Goal: Task Accomplishment & Management: Manage account settings

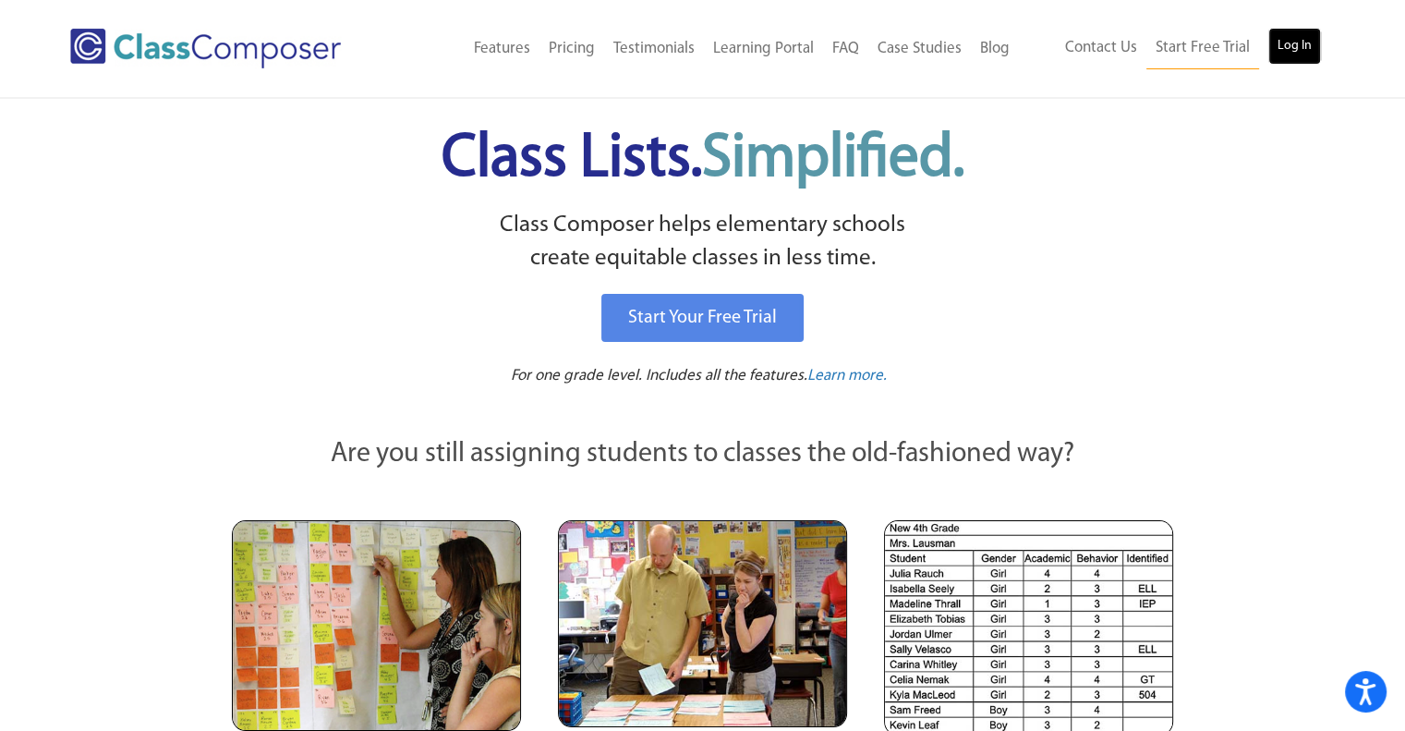
click at [1313, 35] on link "Log In" at bounding box center [1294, 46] width 53 height 37
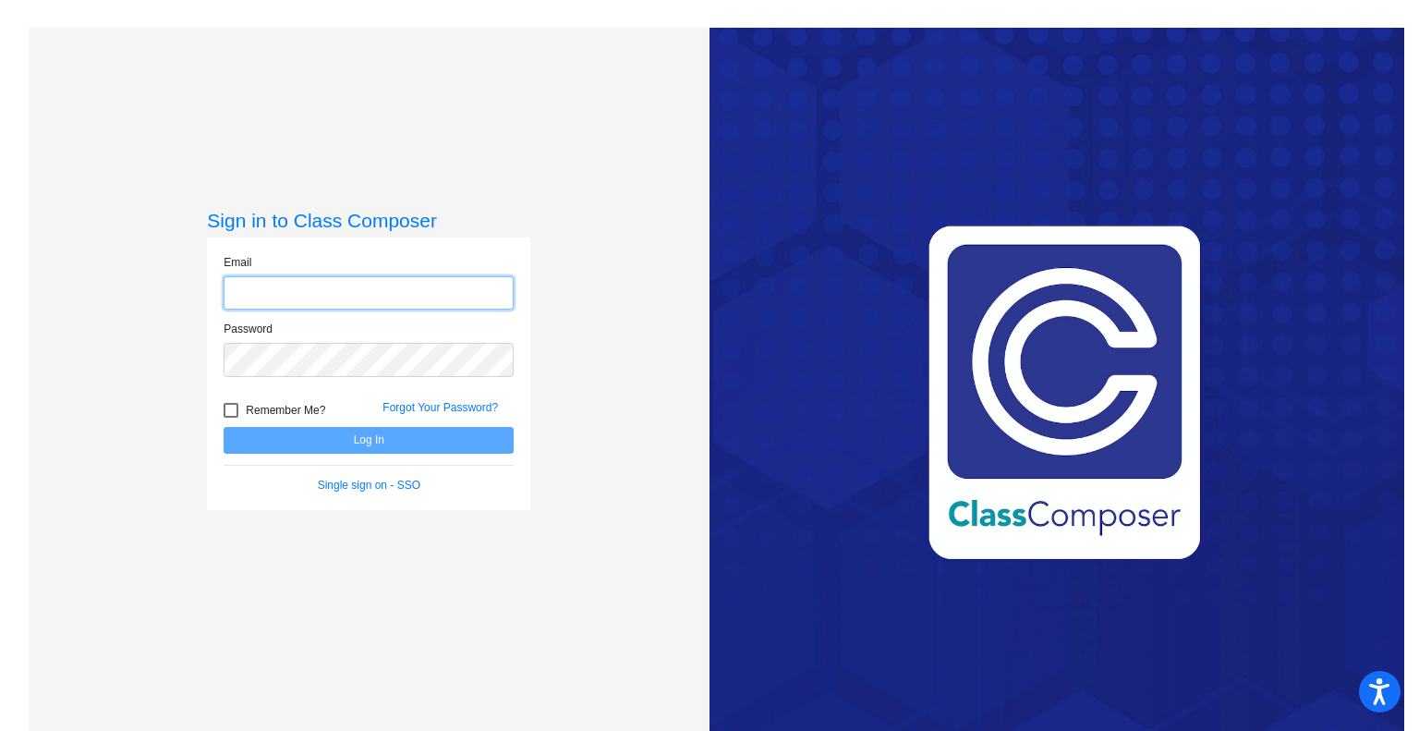
type input "[PERSON_NAME][EMAIL_ADDRESS][DOMAIN_NAME]"
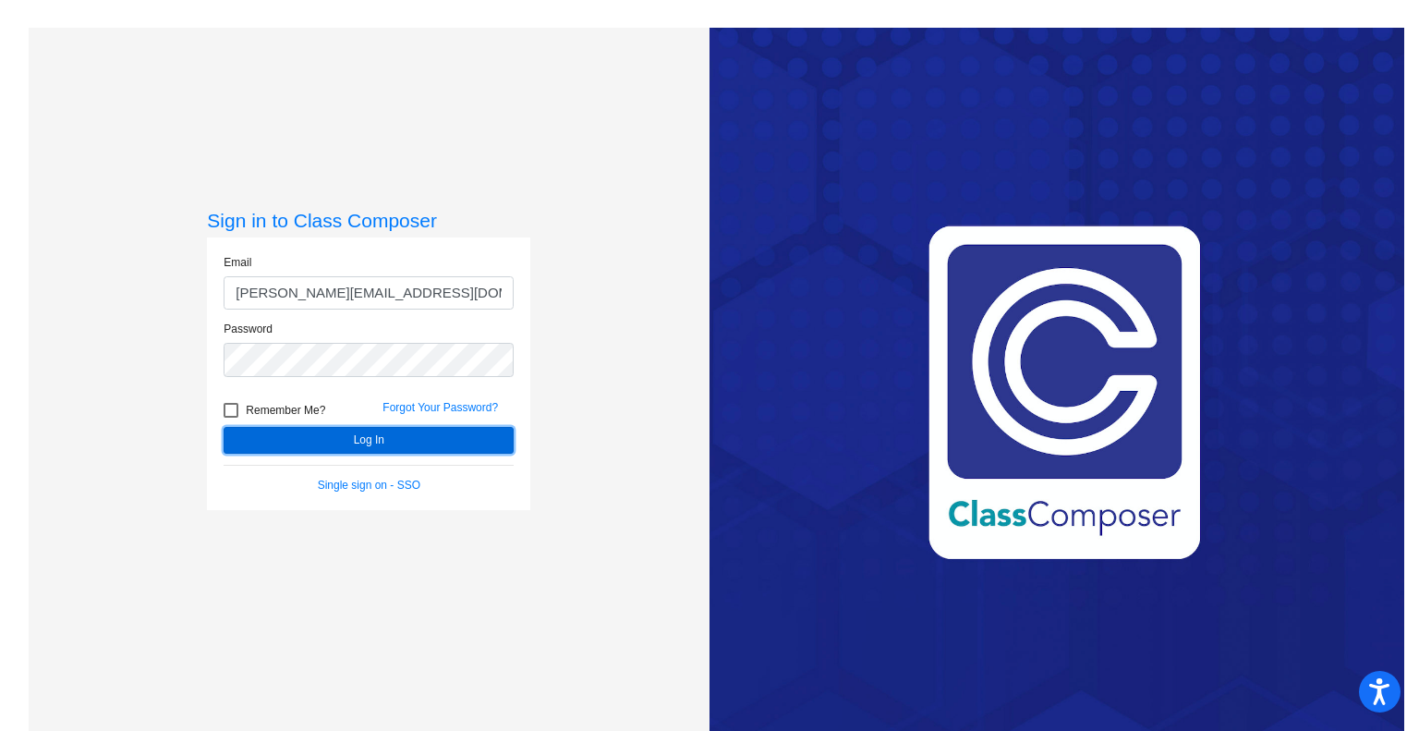
click at [370, 442] on button "Log In" at bounding box center [369, 440] width 290 height 27
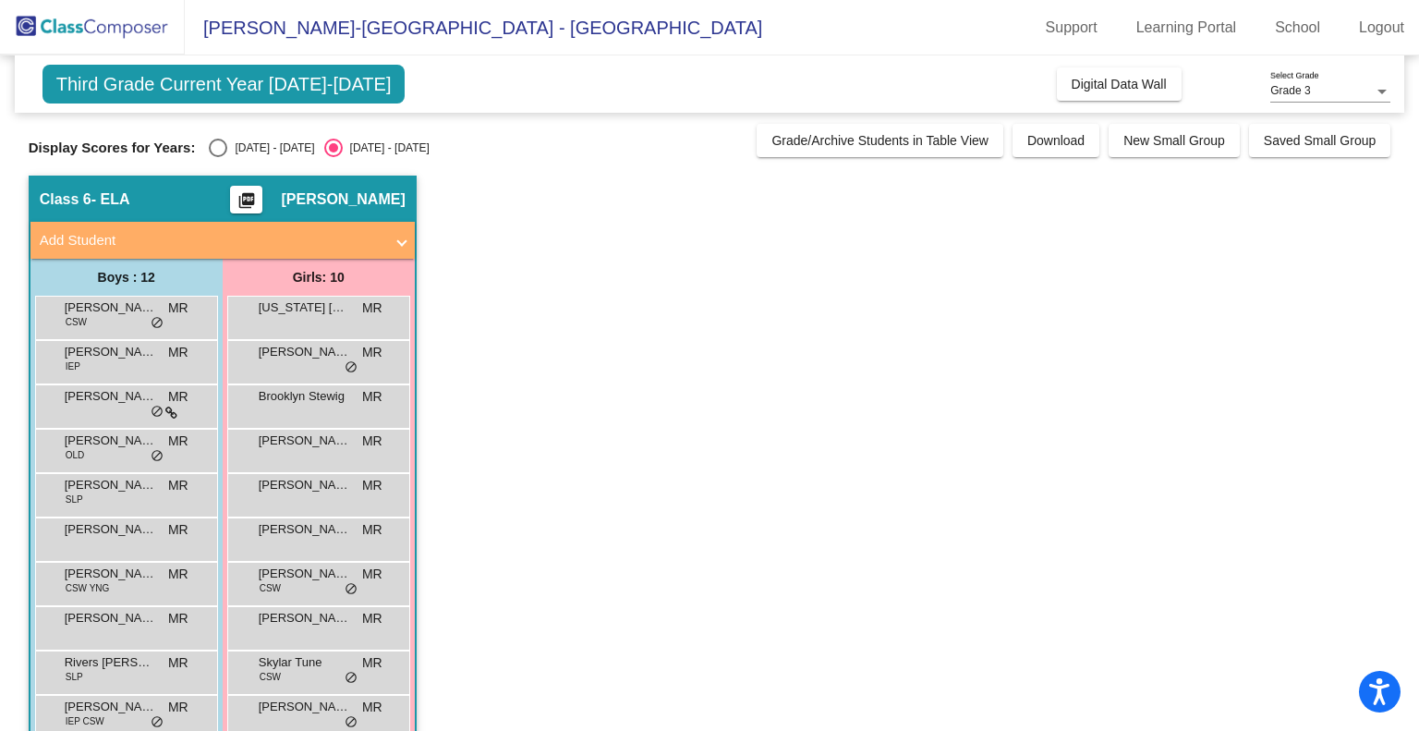
click at [225, 140] on div "Select an option" at bounding box center [218, 148] width 18 height 18
click at [218, 157] on input "[DATE] - [DATE]" at bounding box center [217, 157] width 1 height 1
radio input "true"
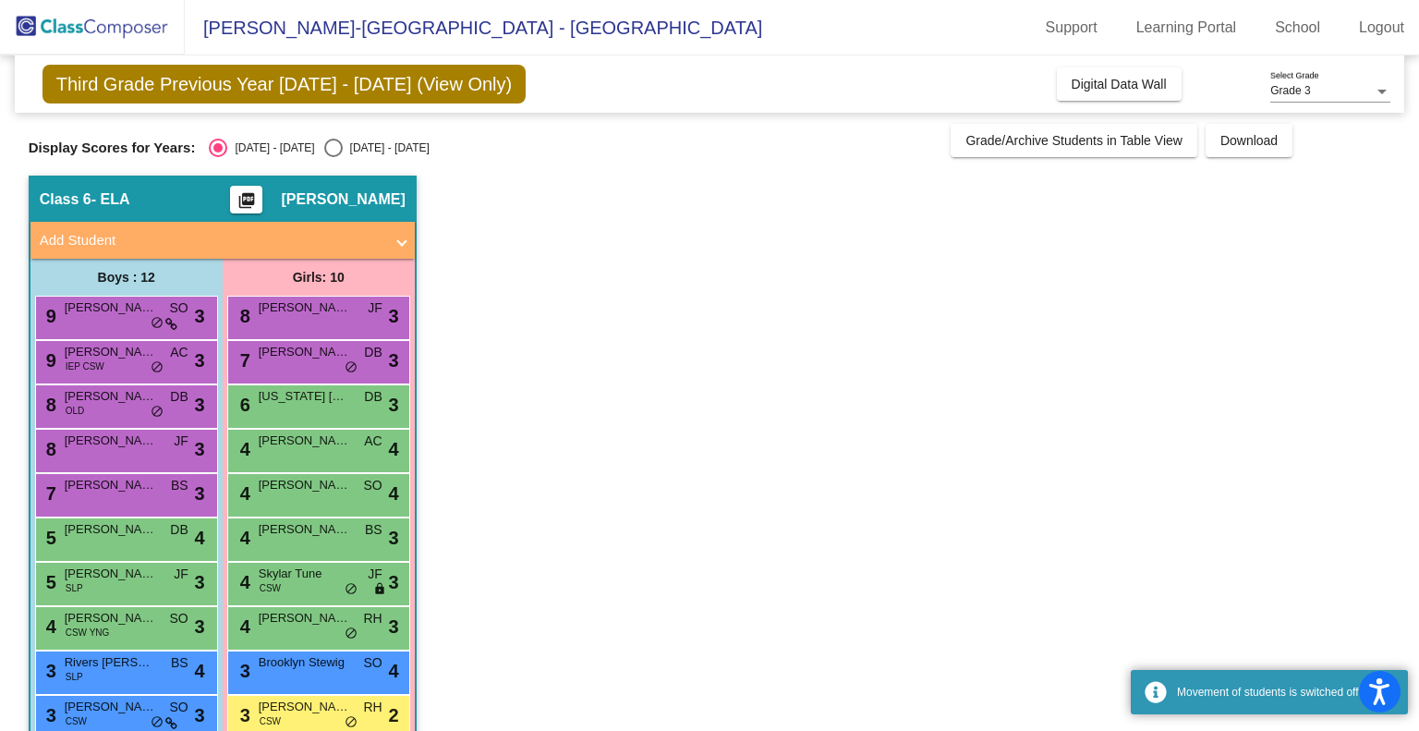
scroll to position [110, 0]
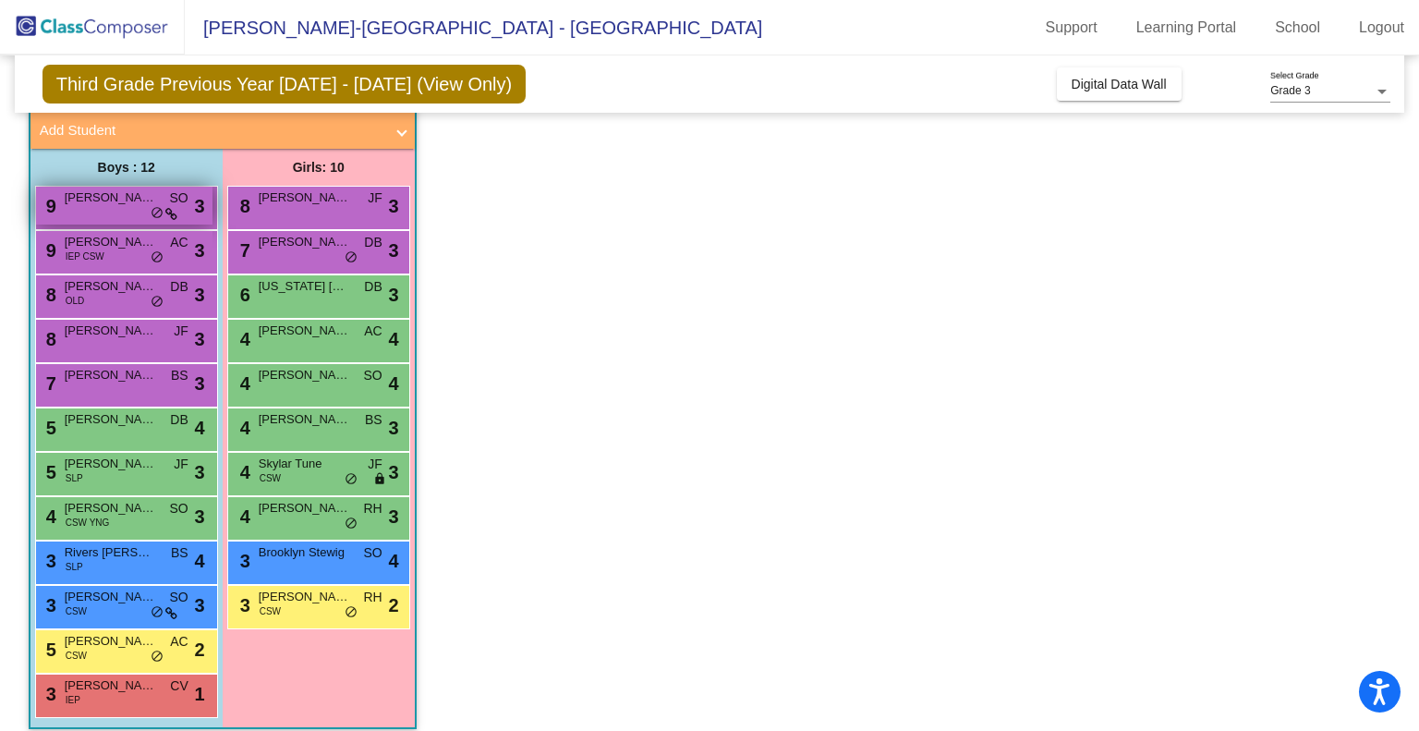
click at [84, 210] on div "9 [PERSON_NAME] [PERSON_NAME] SO lock do_not_disturb_alt 3" at bounding box center [124, 206] width 176 height 38
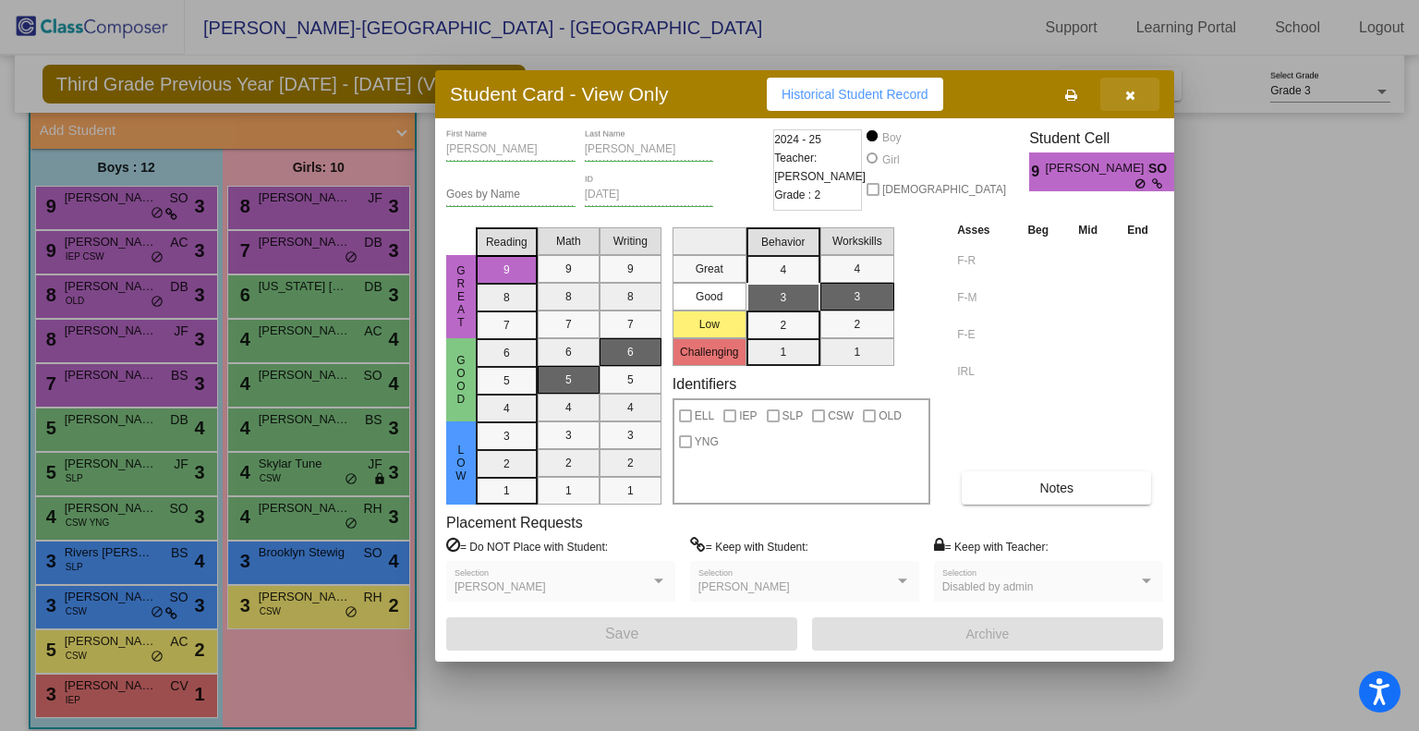
click at [1147, 91] on button "button" at bounding box center [1129, 94] width 59 height 33
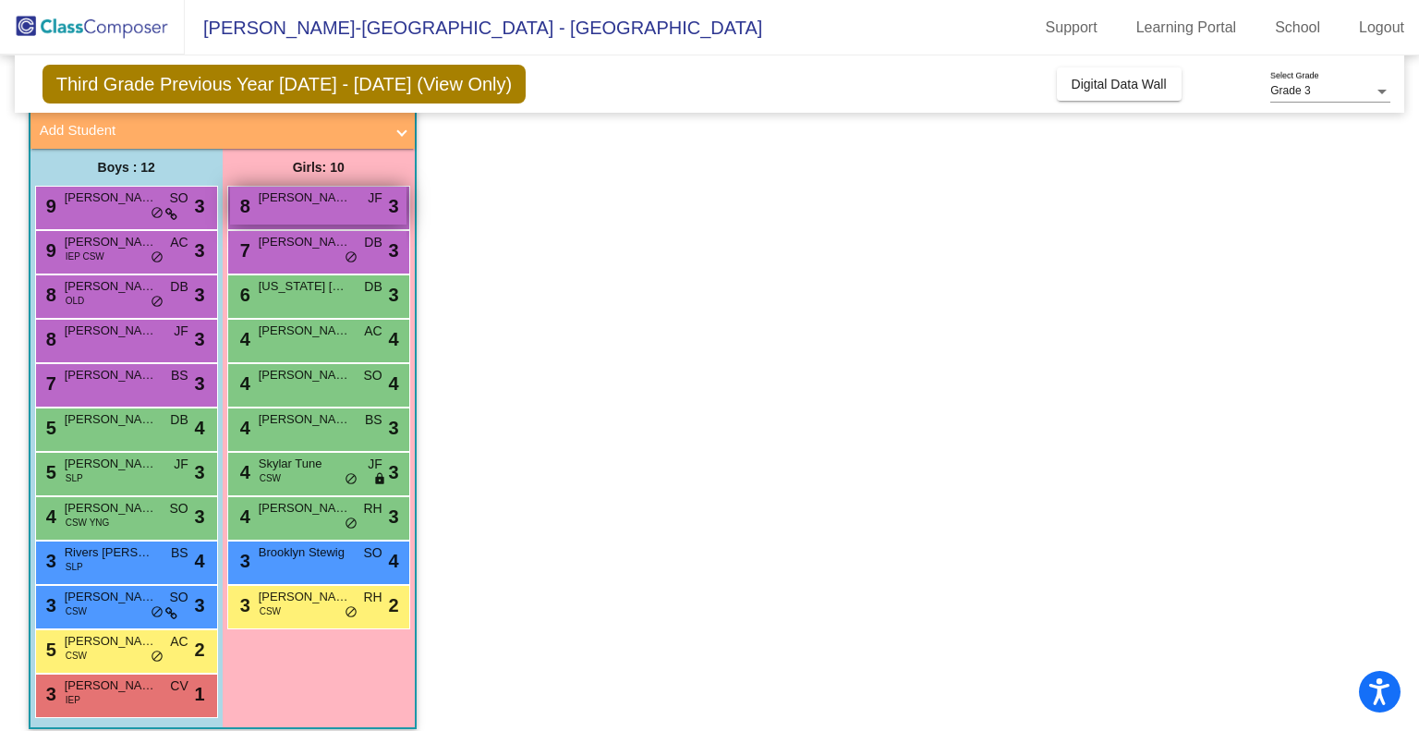
click at [324, 196] on span "[PERSON_NAME]" at bounding box center [305, 197] width 92 height 18
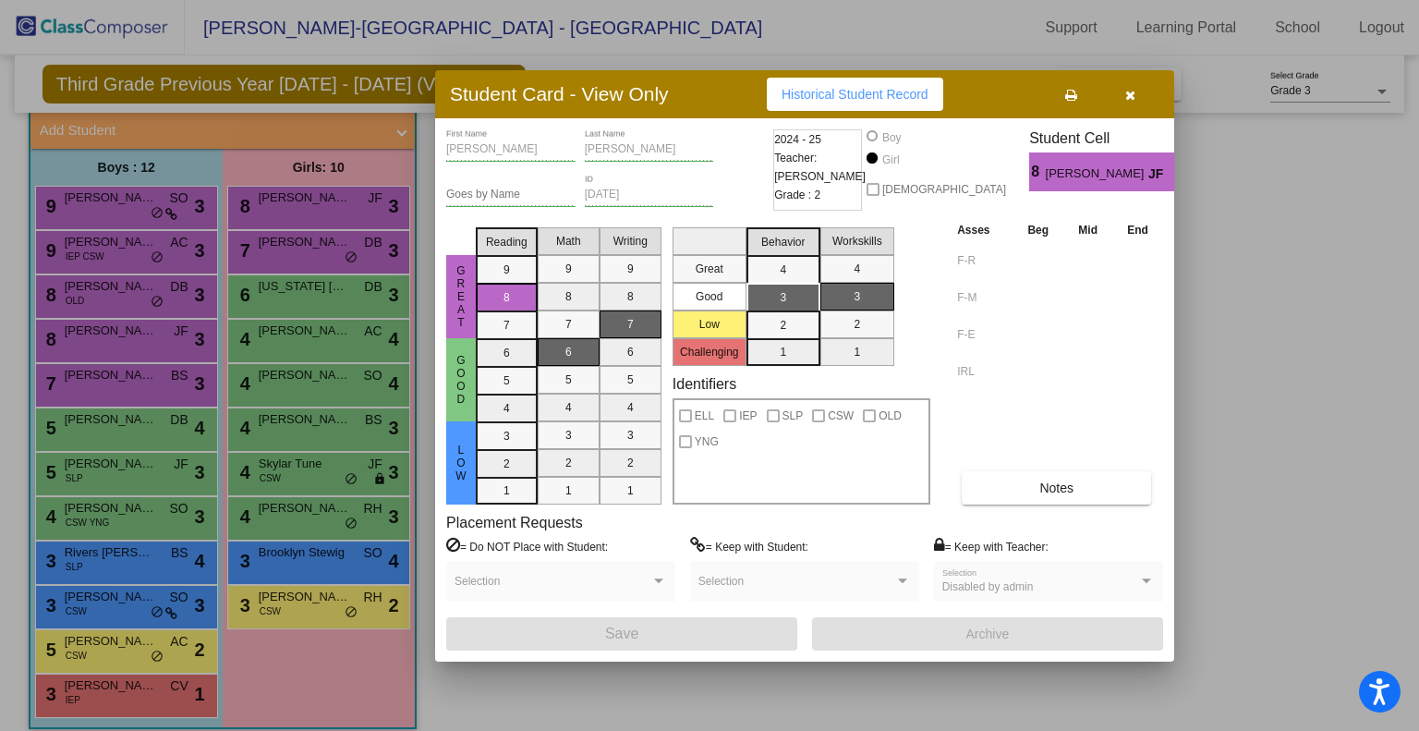
click at [1120, 93] on button "button" at bounding box center [1129, 94] width 59 height 33
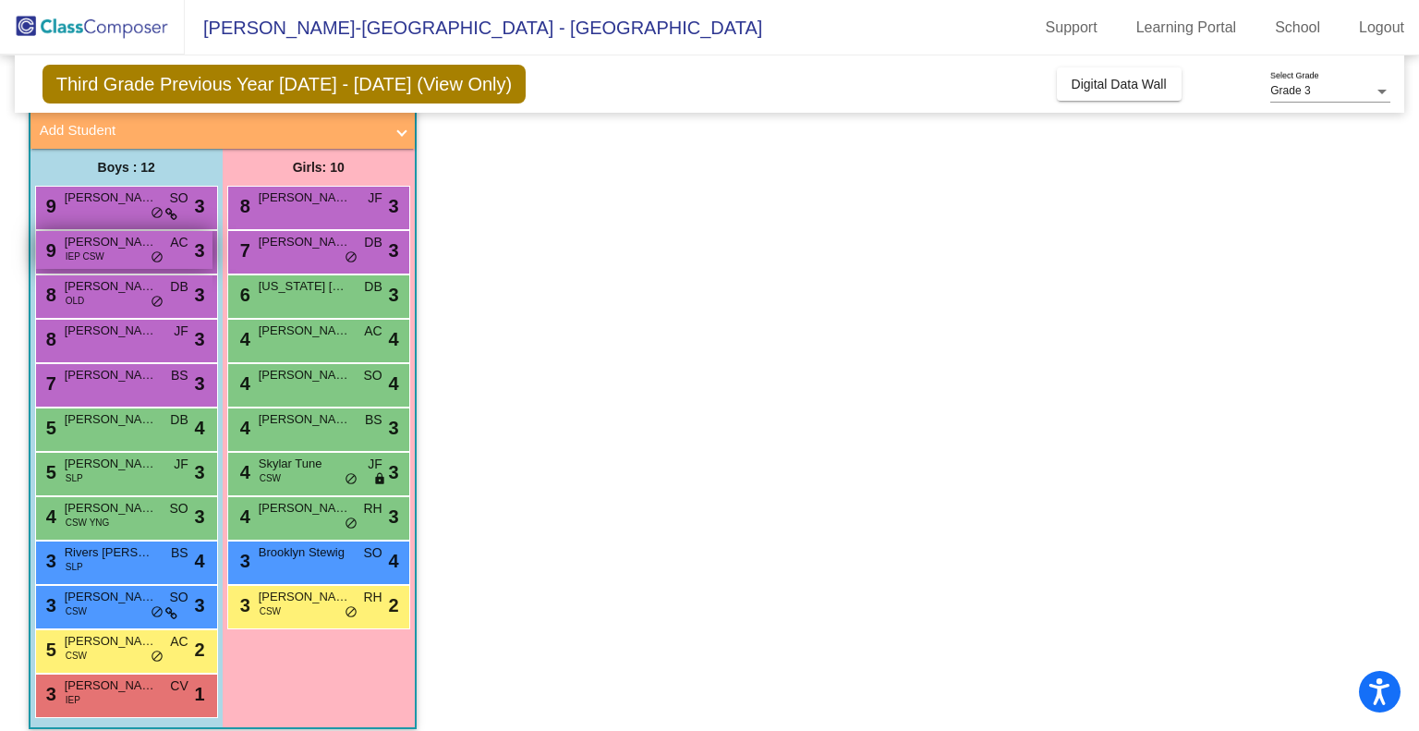
click at [119, 242] on span "[PERSON_NAME]" at bounding box center [111, 242] width 92 height 18
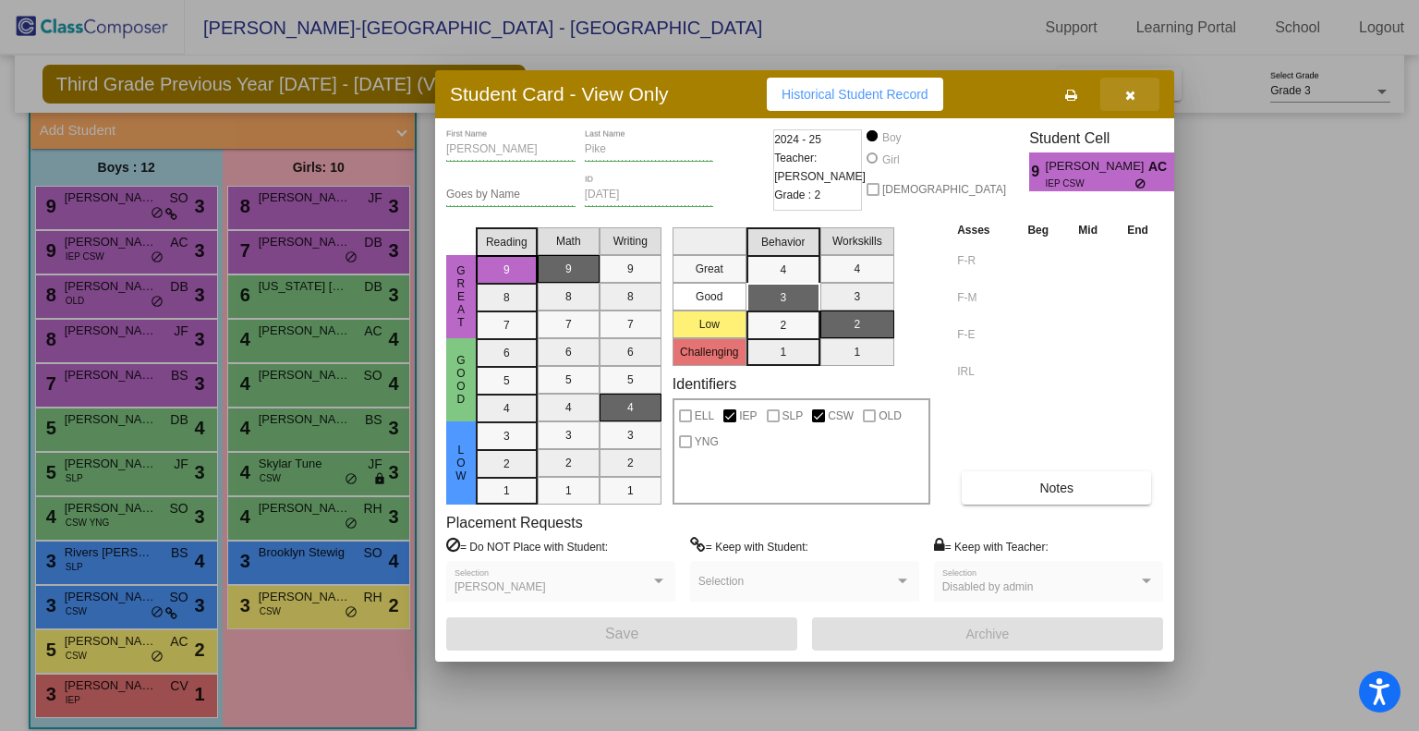
click at [1144, 103] on button "button" at bounding box center [1129, 94] width 59 height 33
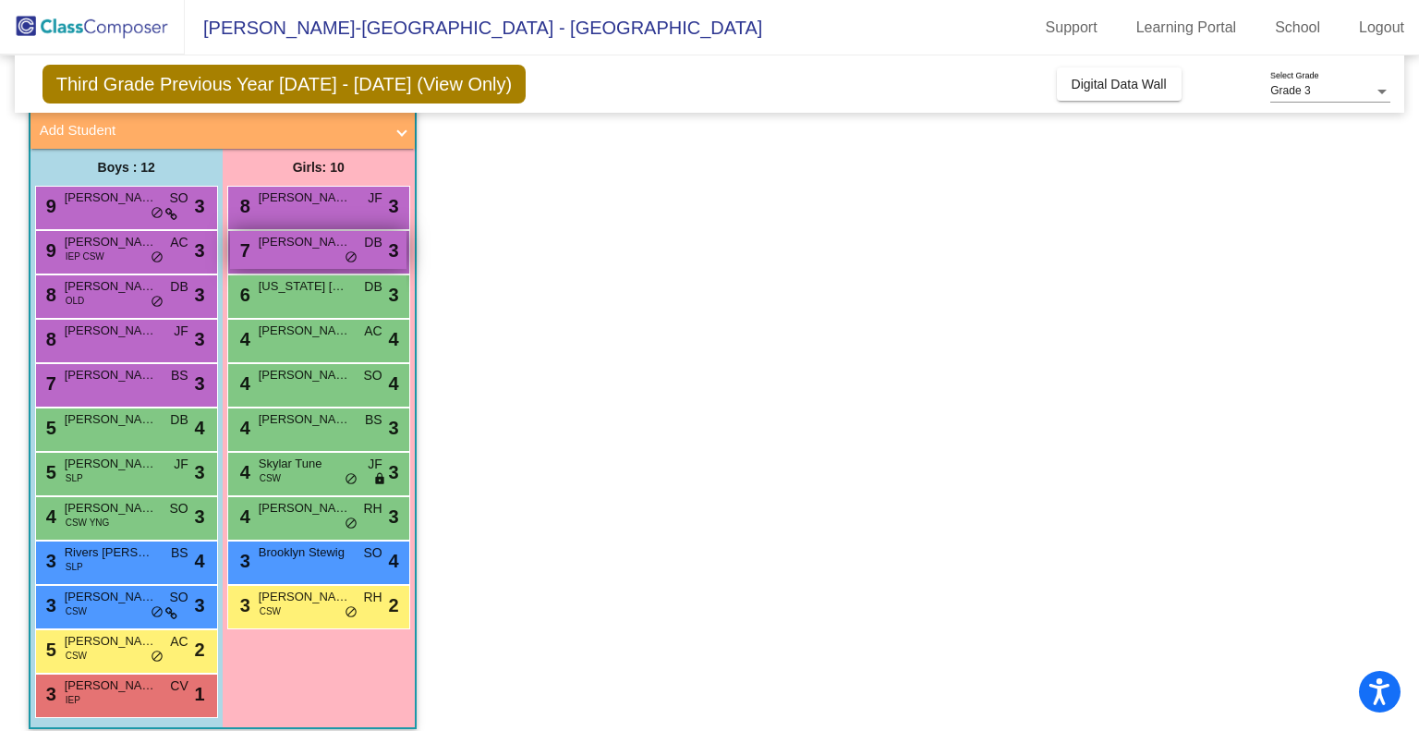
click at [305, 239] on span "[PERSON_NAME]" at bounding box center [305, 242] width 92 height 18
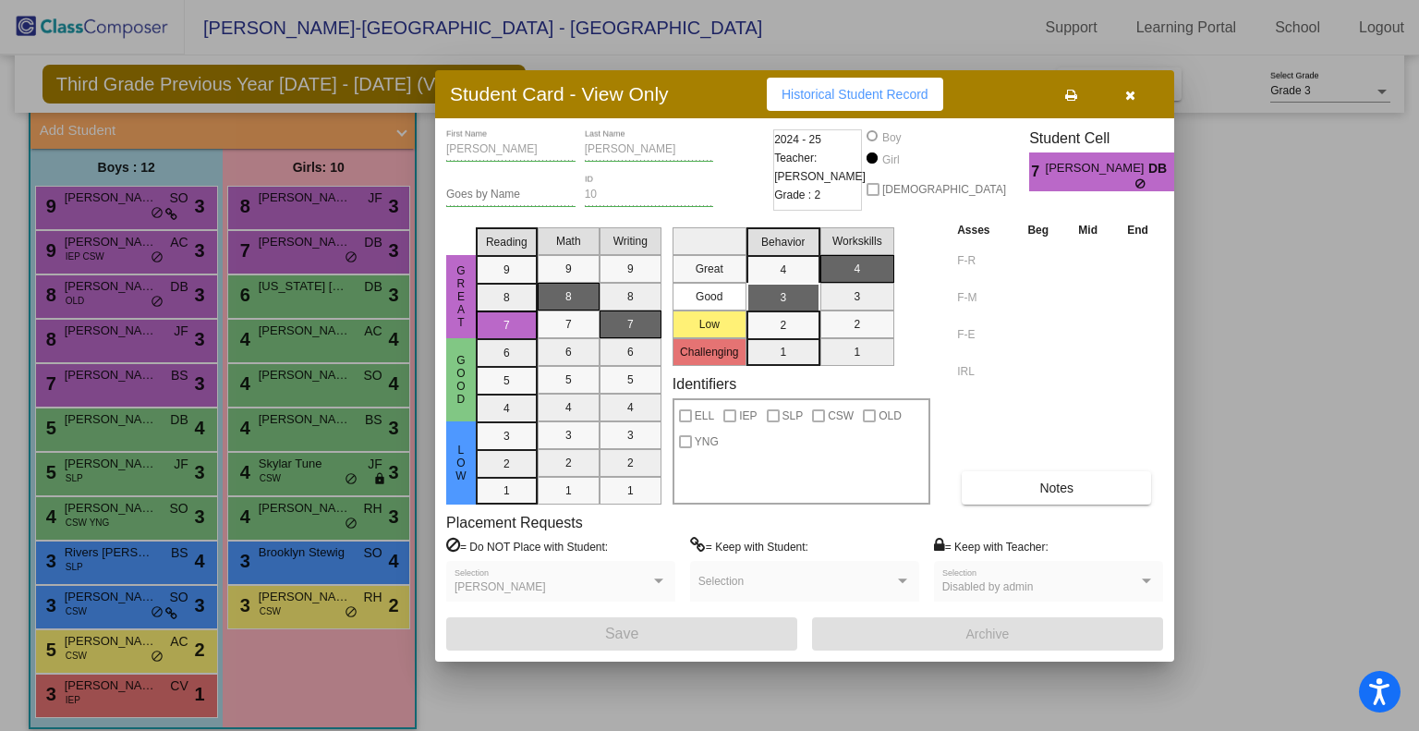
click at [1134, 105] on button "button" at bounding box center [1129, 94] width 59 height 33
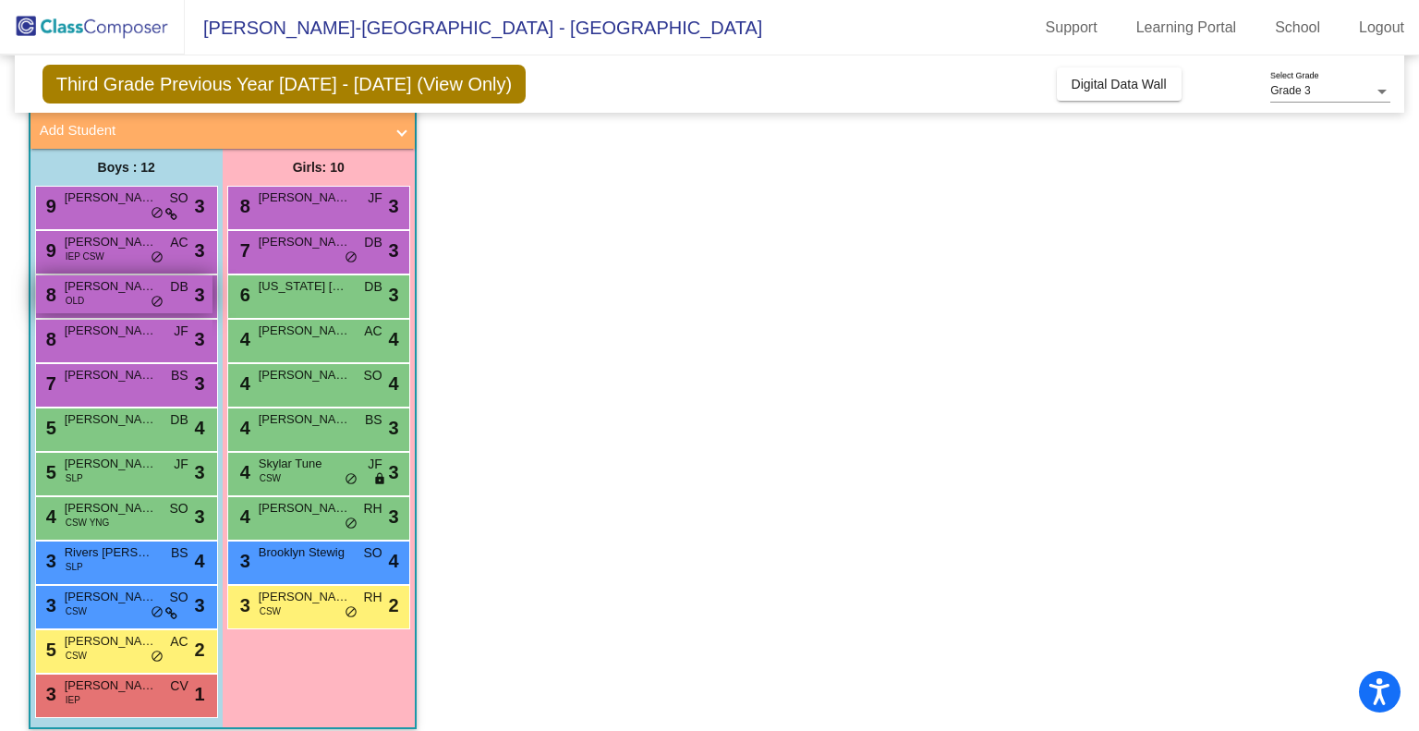
click at [122, 295] on div "8 [PERSON_NAME] OLD DB lock do_not_disturb_alt 3" at bounding box center [124, 294] width 176 height 38
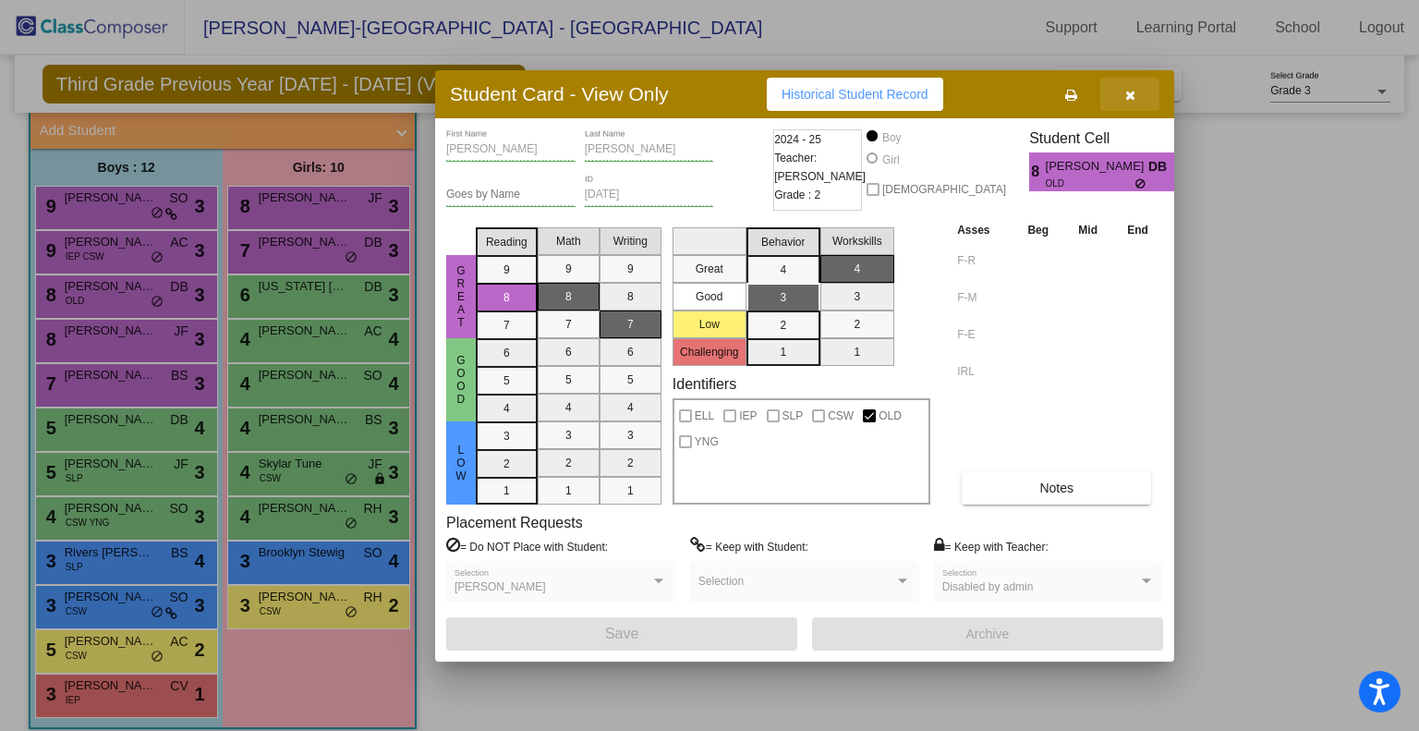
click at [1127, 106] on button "button" at bounding box center [1129, 94] width 59 height 33
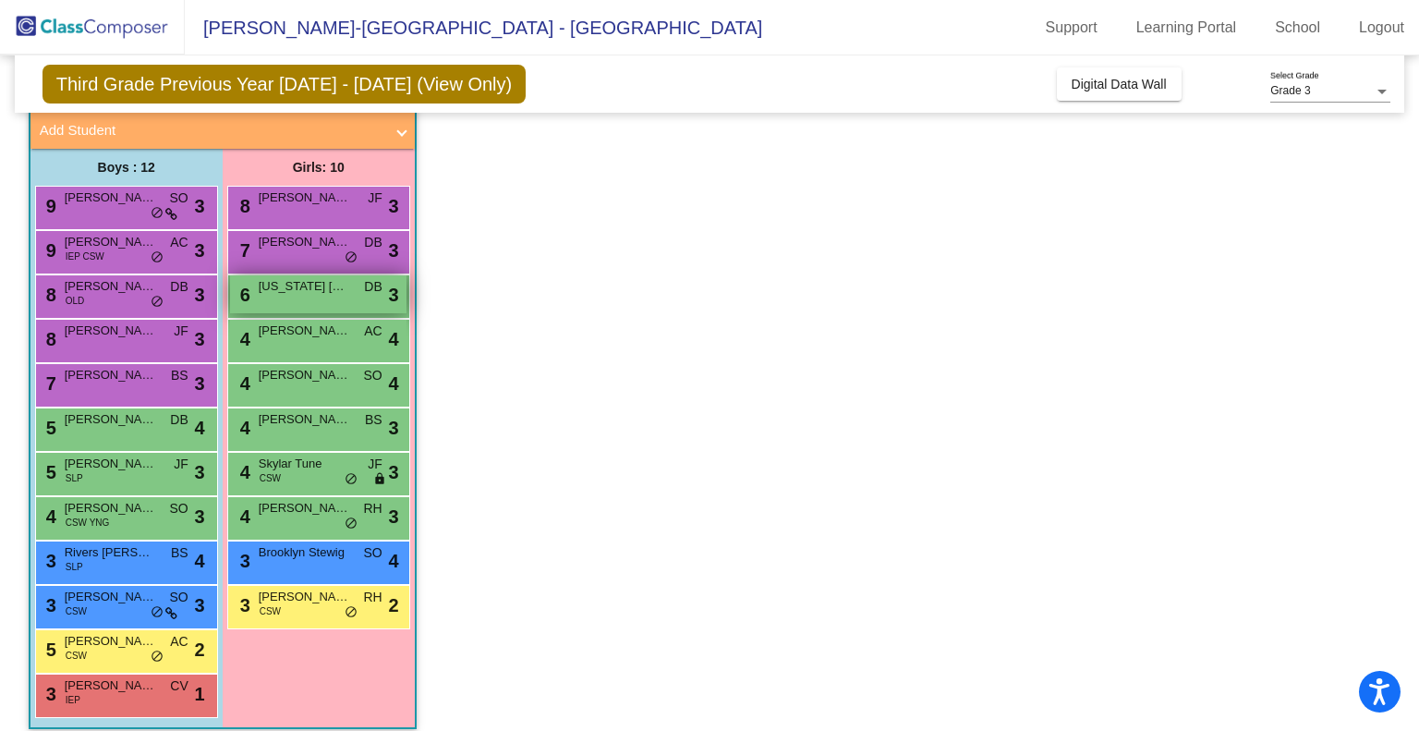
click at [321, 296] on div "6 [US_STATE] [PERSON_NAME] lock do_not_disturb_alt 3" at bounding box center [318, 294] width 176 height 38
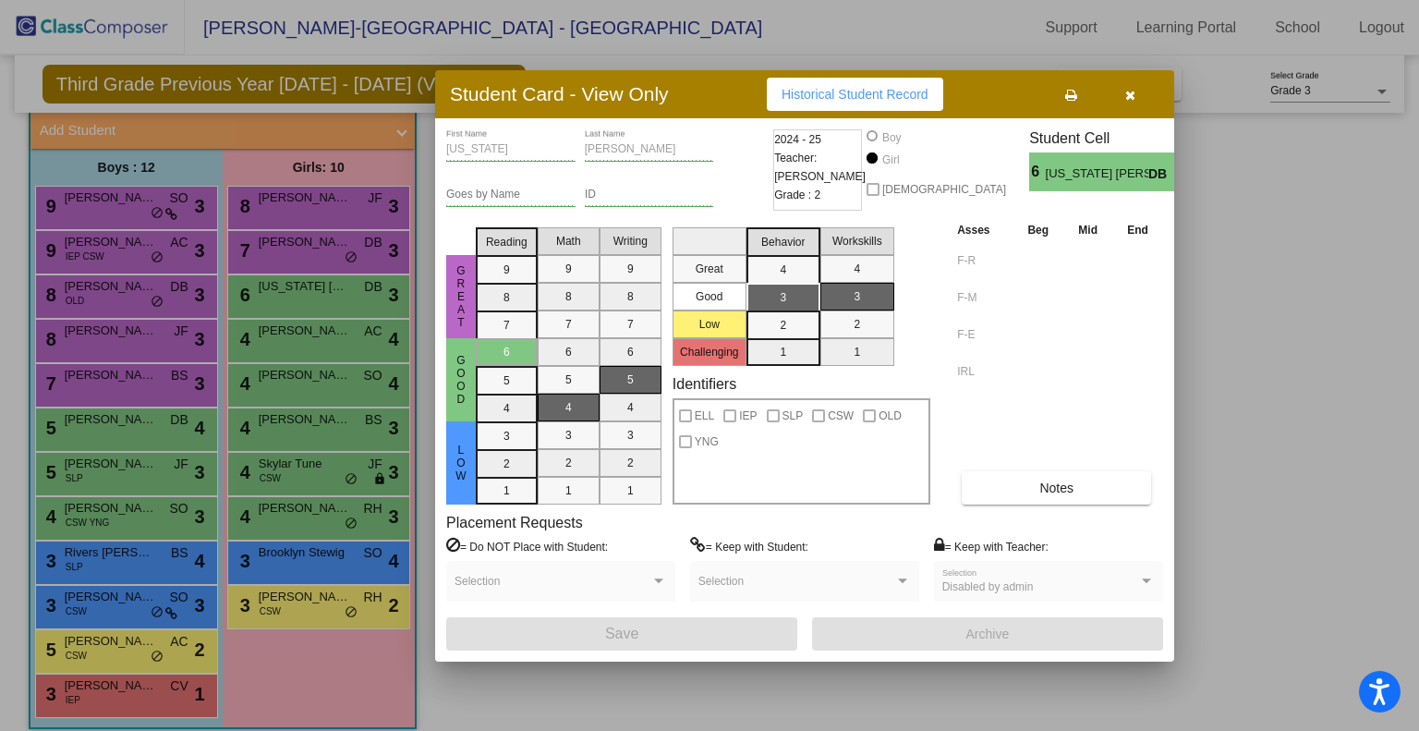
click at [1123, 103] on button "button" at bounding box center [1129, 94] width 59 height 33
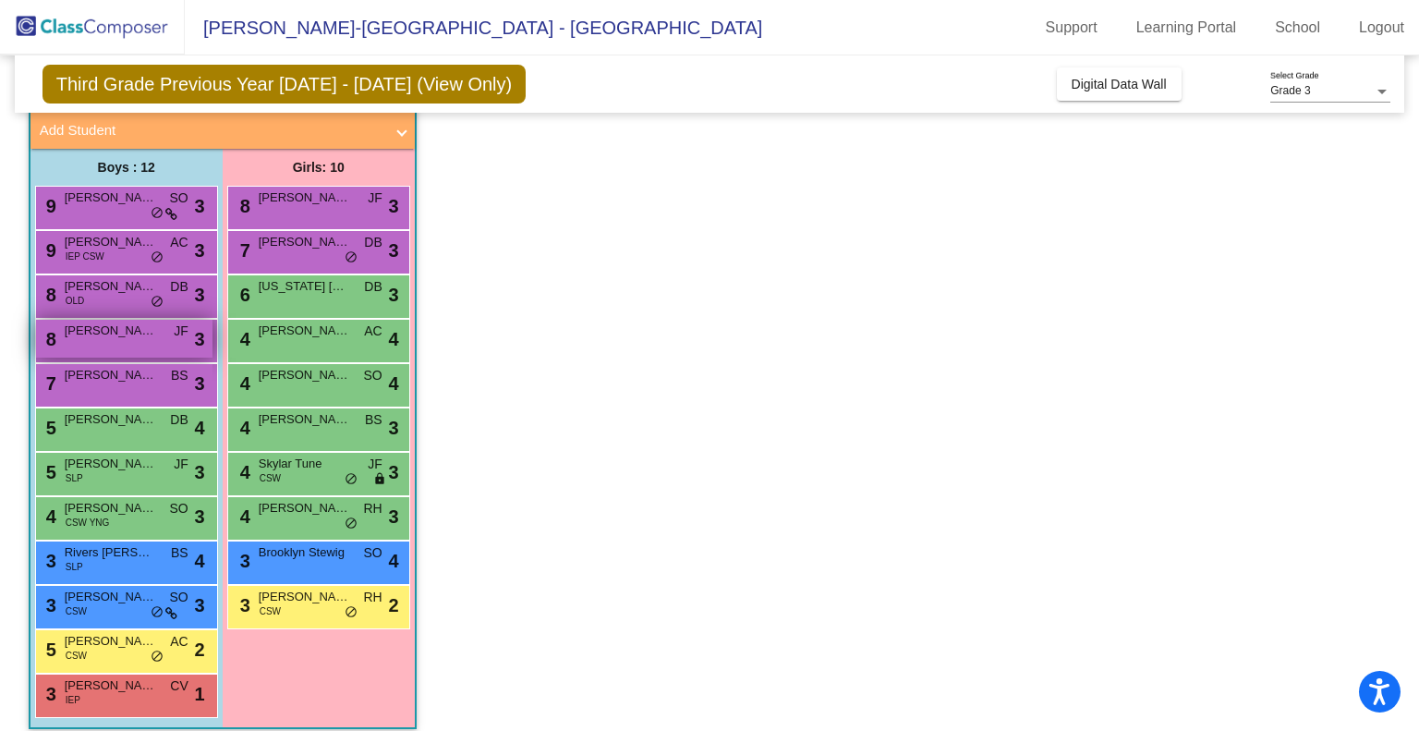
click at [97, 348] on div "8 [PERSON_NAME] [PERSON_NAME] lock do_not_disturb_alt 3" at bounding box center [124, 339] width 176 height 38
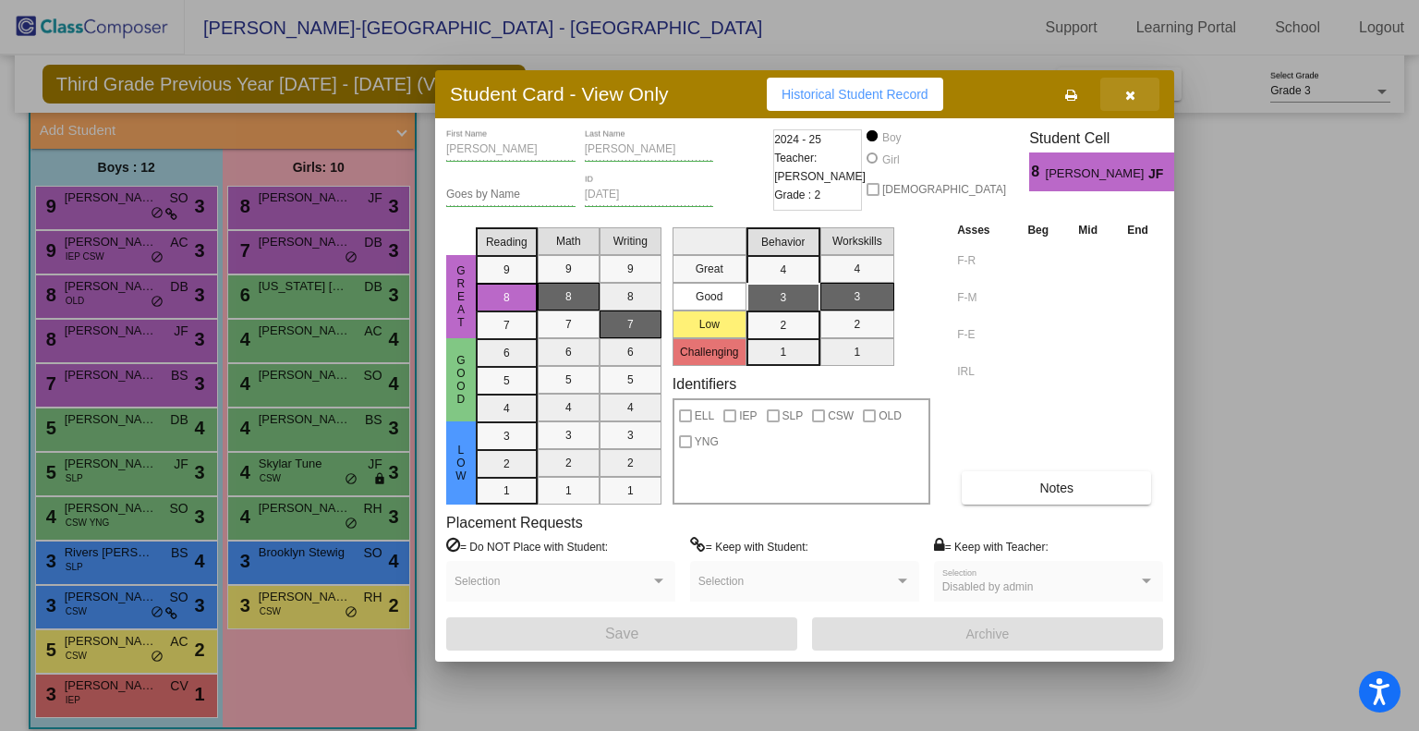
click at [1134, 100] on icon "button" at bounding box center [1130, 95] width 10 height 13
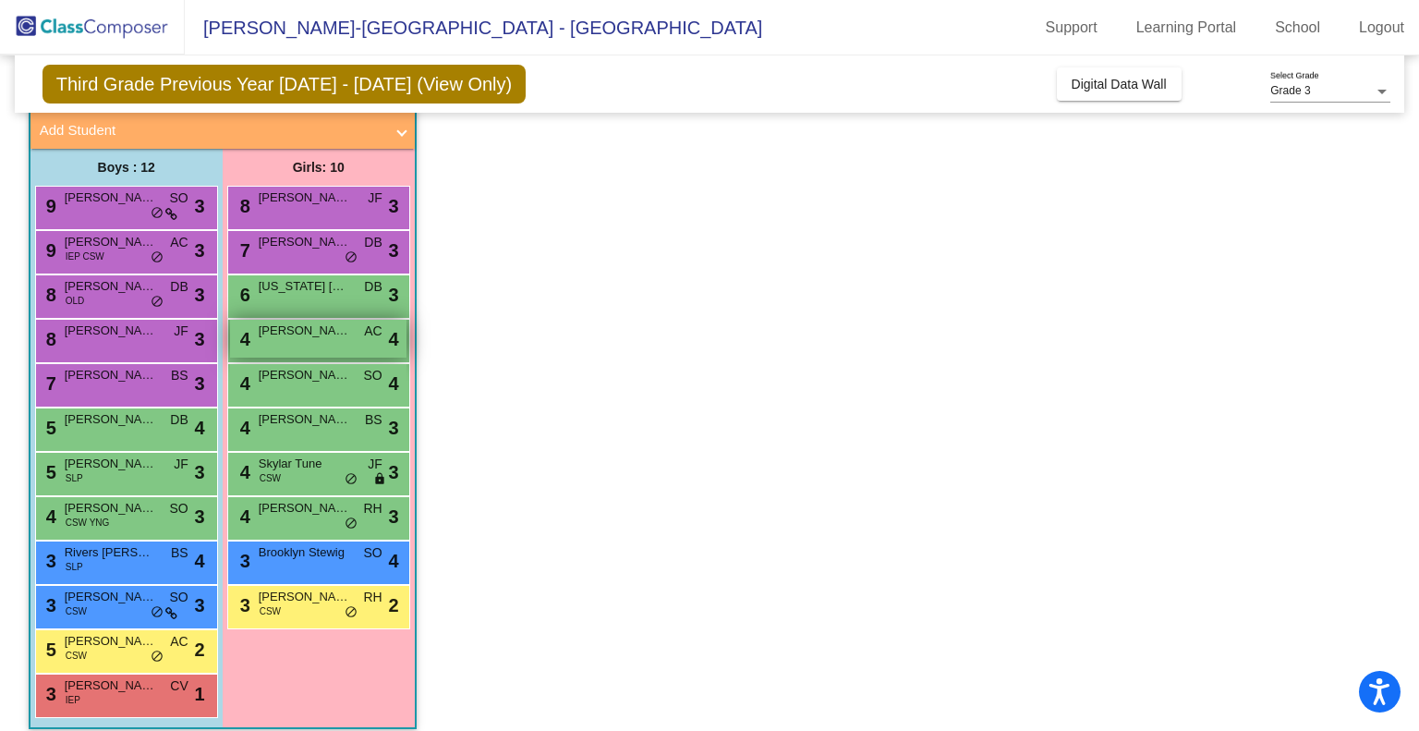
click at [274, 333] on span "[PERSON_NAME]" at bounding box center [305, 330] width 92 height 18
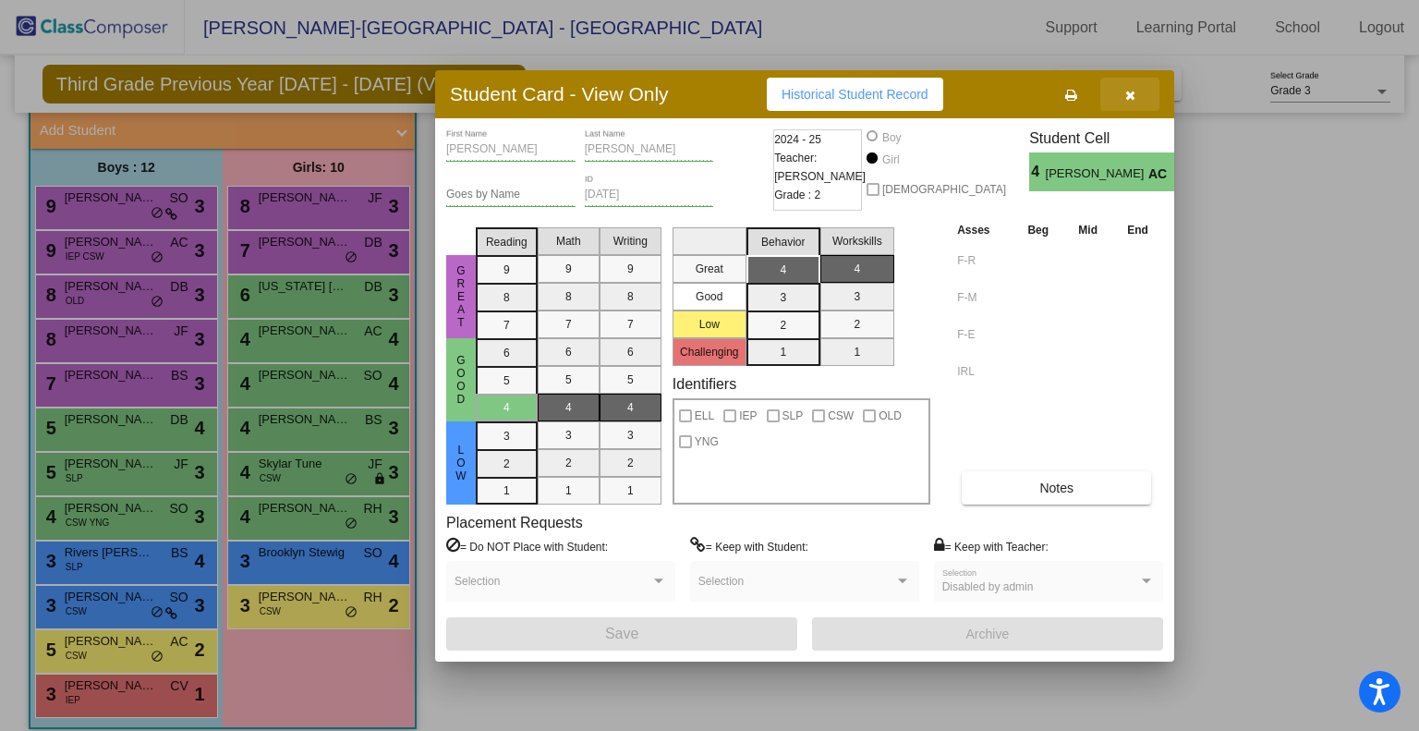
click at [1142, 99] on button "button" at bounding box center [1129, 94] width 59 height 33
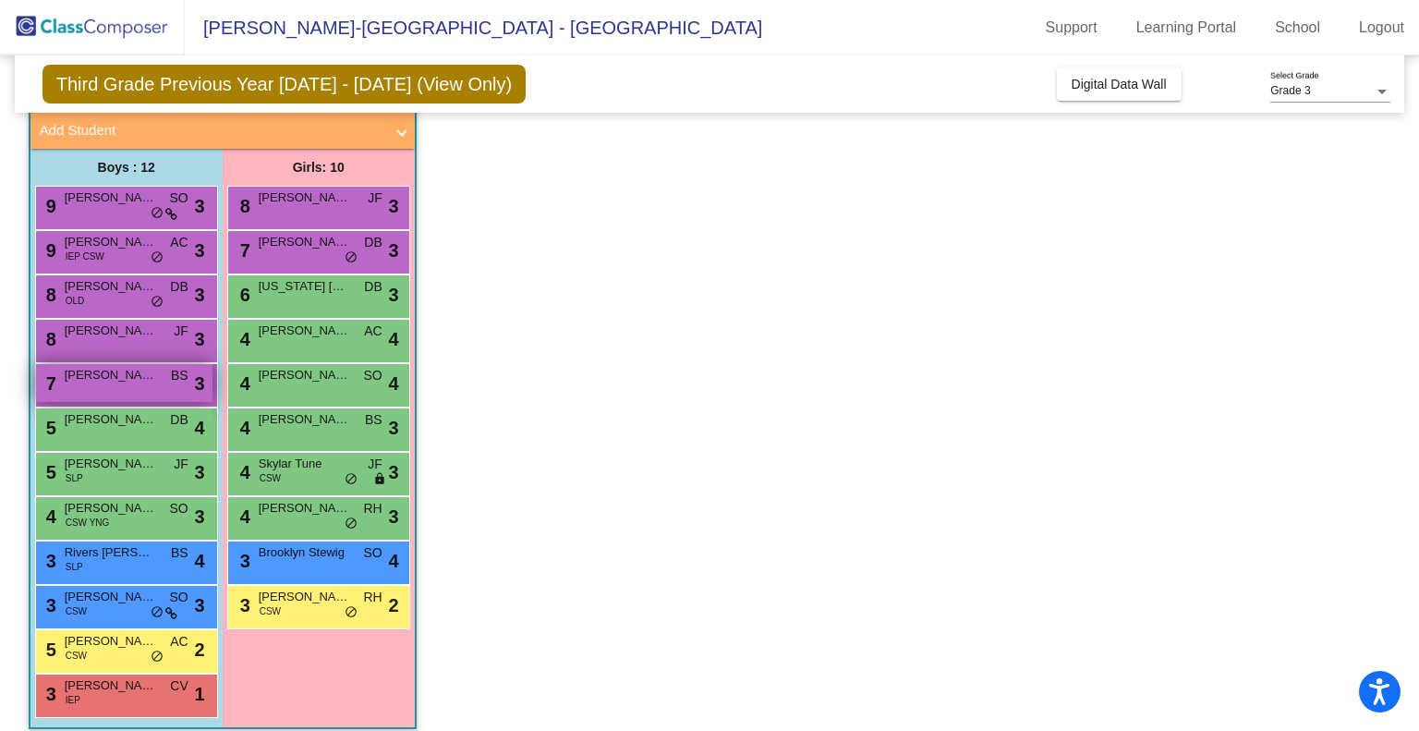
click at [134, 372] on span "[PERSON_NAME]" at bounding box center [111, 375] width 92 height 18
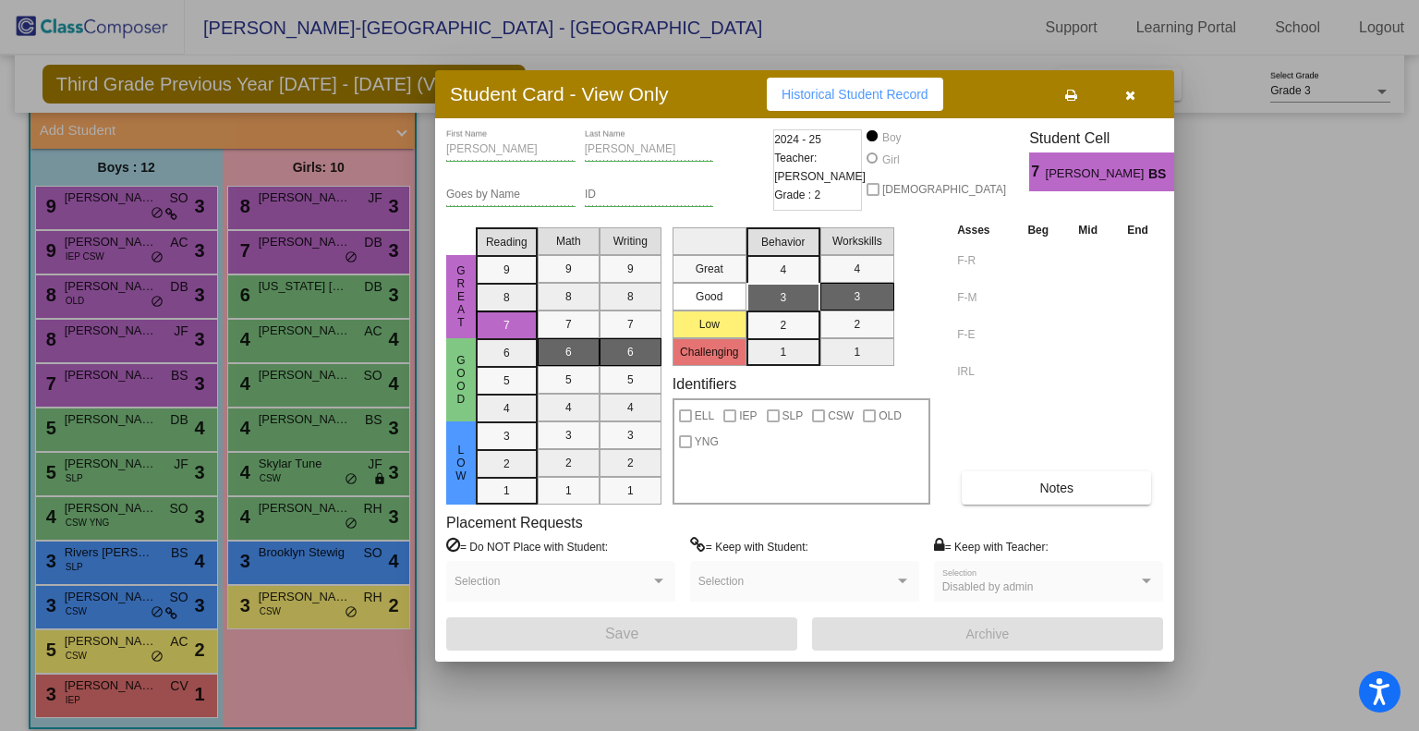
click at [1140, 86] on button "button" at bounding box center [1129, 94] width 59 height 33
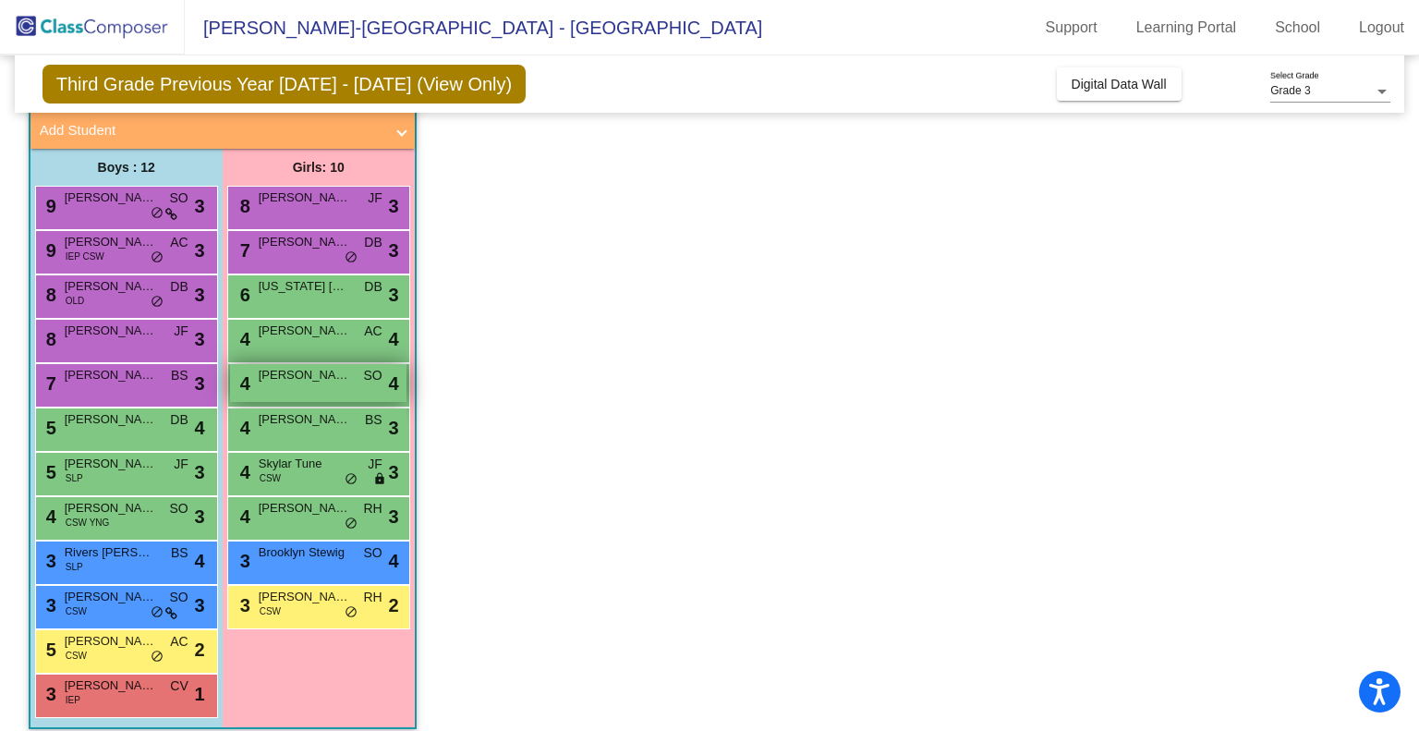
click at [291, 367] on span "[PERSON_NAME]" at bounding box center [305, 375] width 92 height 18
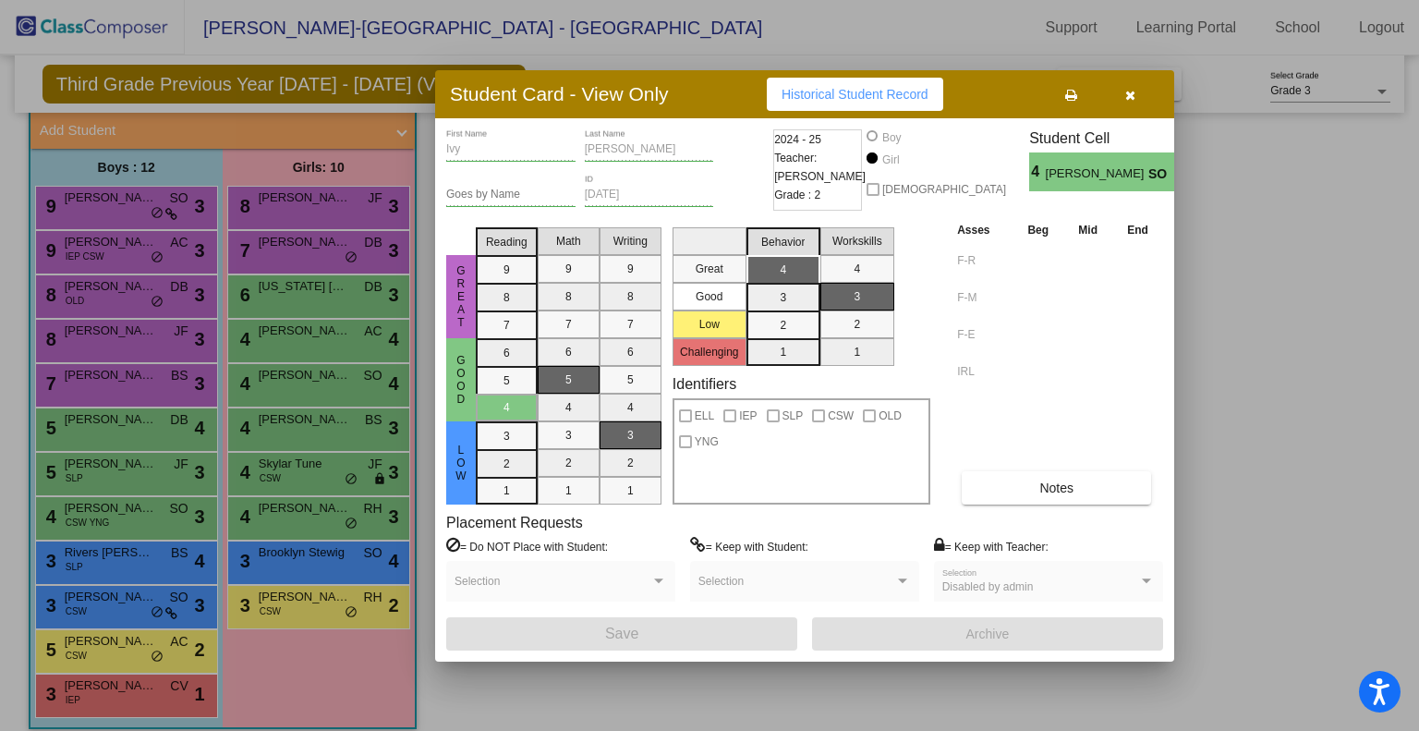
click at [1152, 99] on button "button" at bounding box center [1129, 94] width 59 height 33
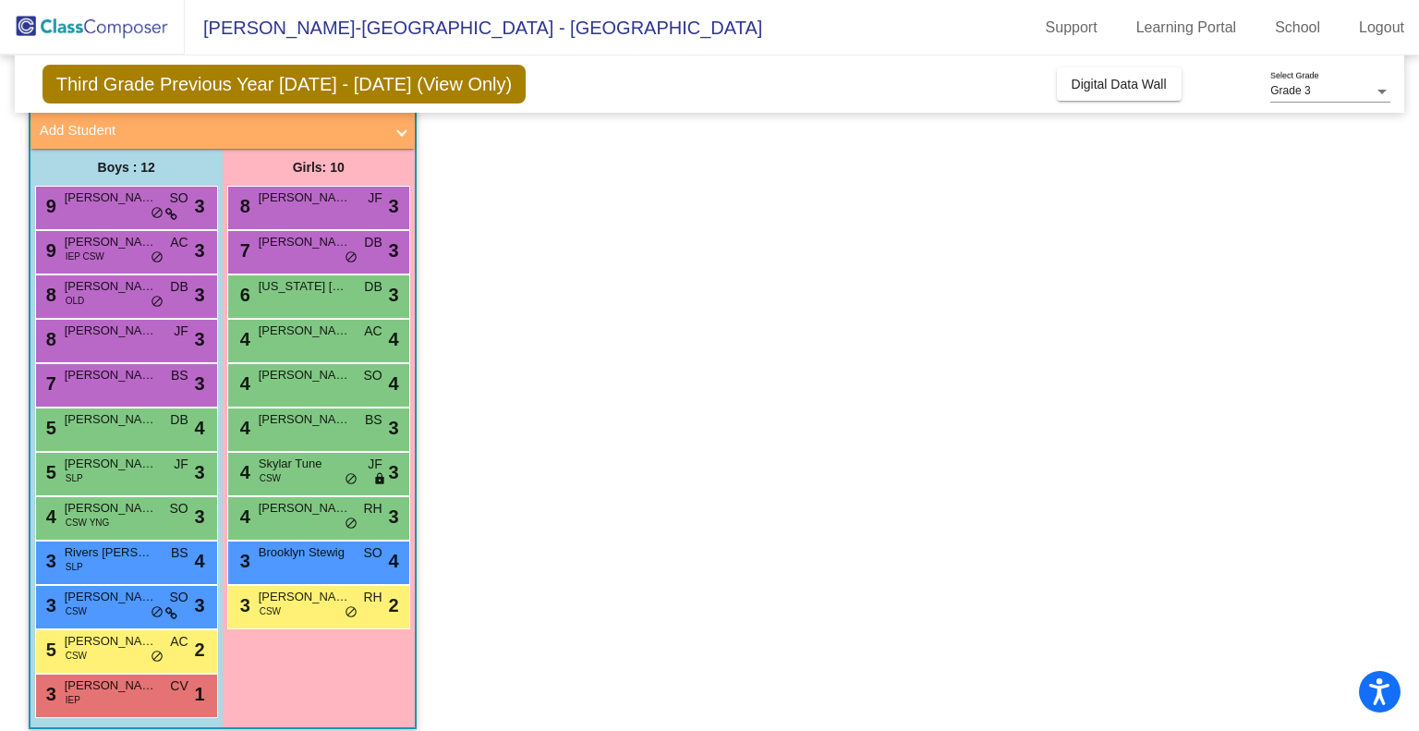
scroll to position [126, 0]
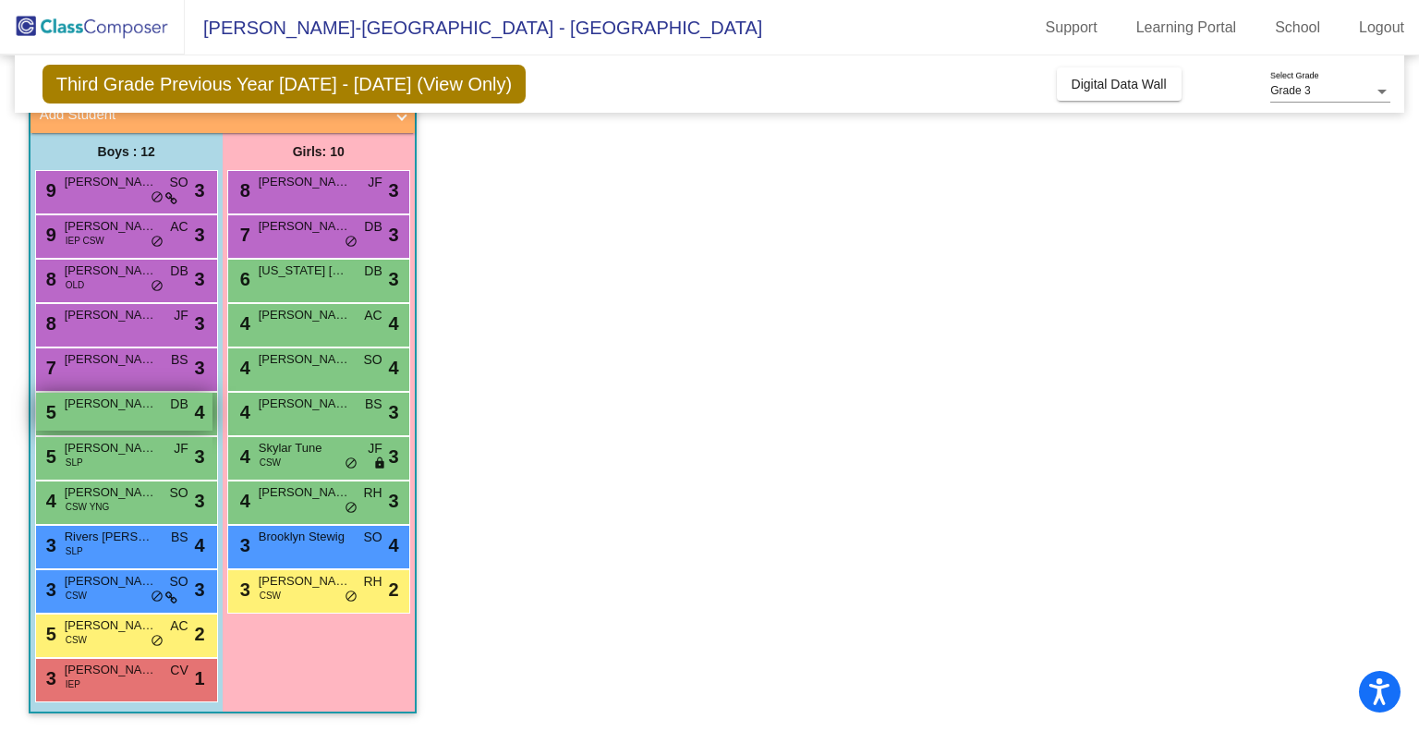
click at [99, 418] on div "5 [PERSON_NAME] DB lock do_not_disturb_alt 4" at bounding box center [124, 412] width 176 height 38
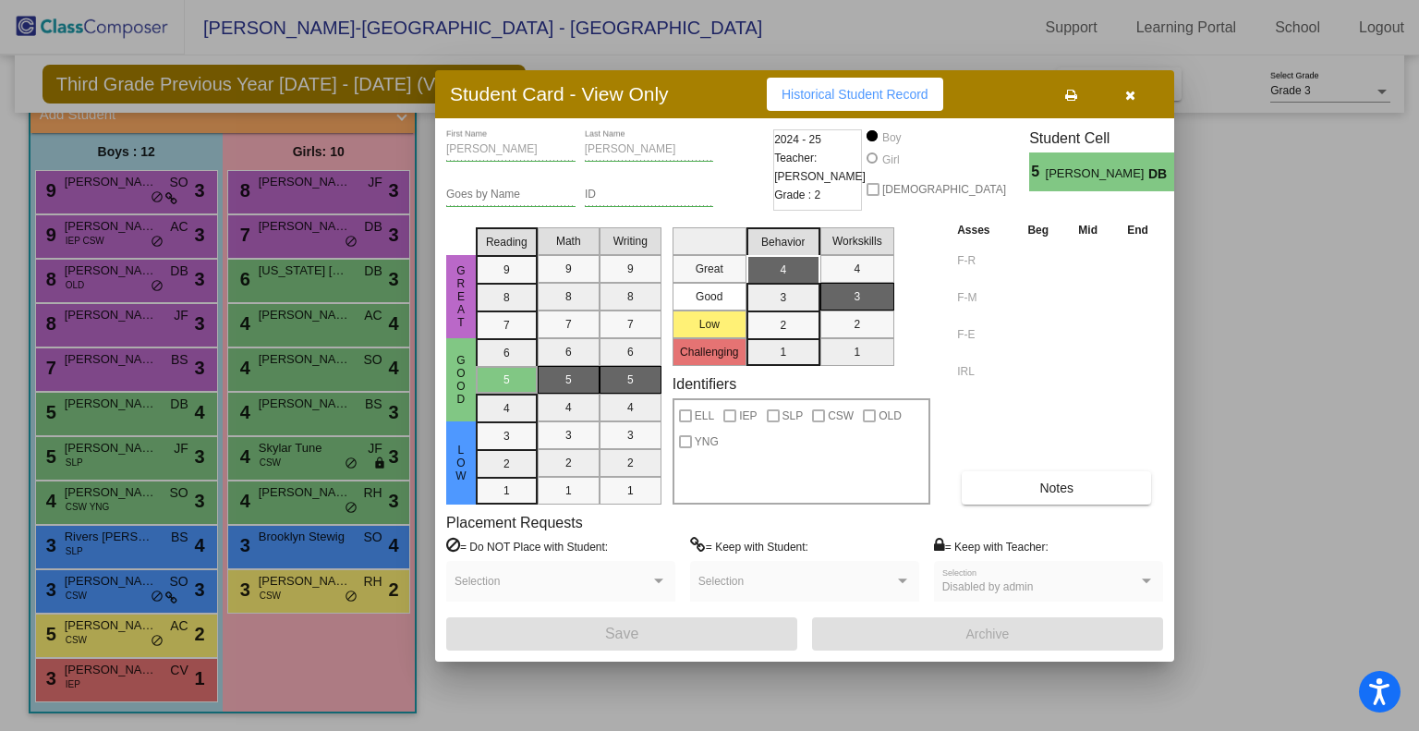
click at [1146, 88] on button "button" at bounding box center [1129, 94] width 59 height 33
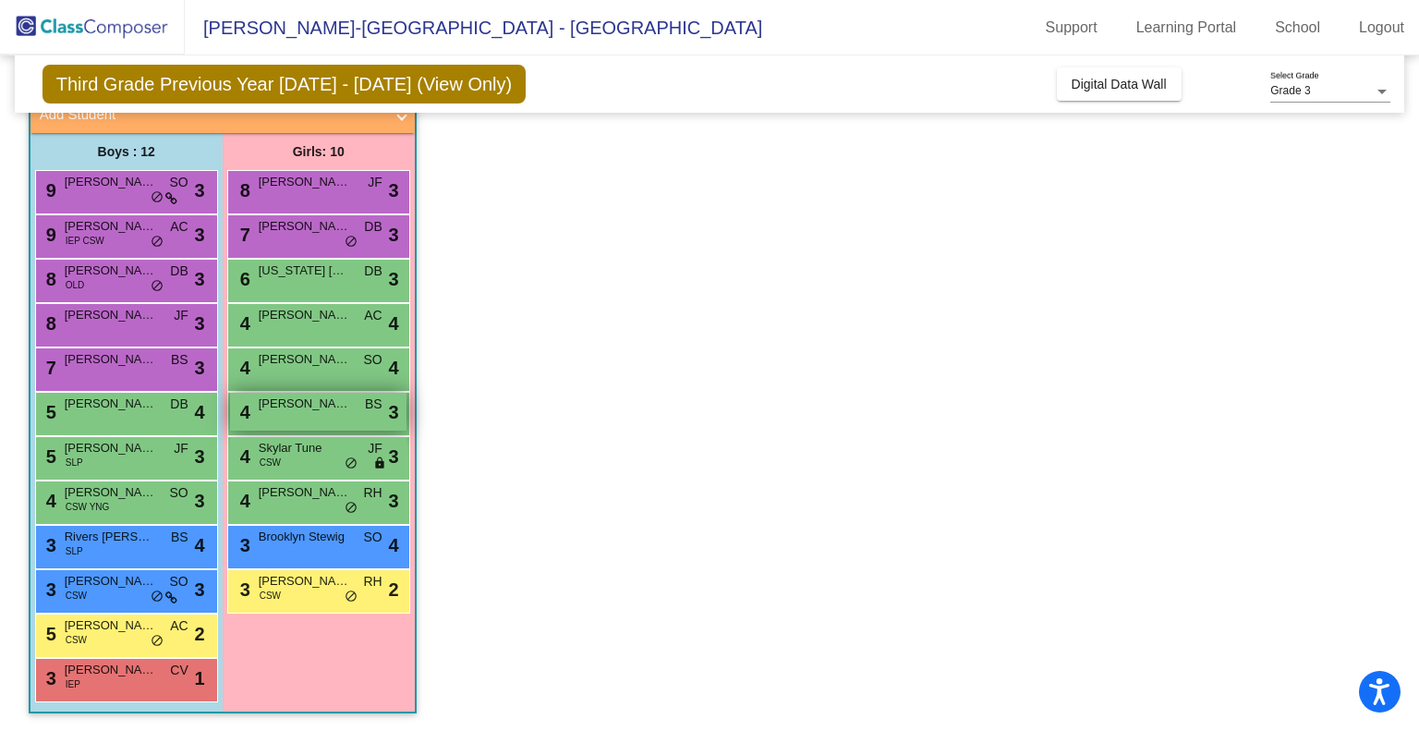
click at [320, 414] on div "4 [PERSON_NAME] BS lock do_not_disturb_alt 3" at bounding box center [318, 412] width 176 height 38
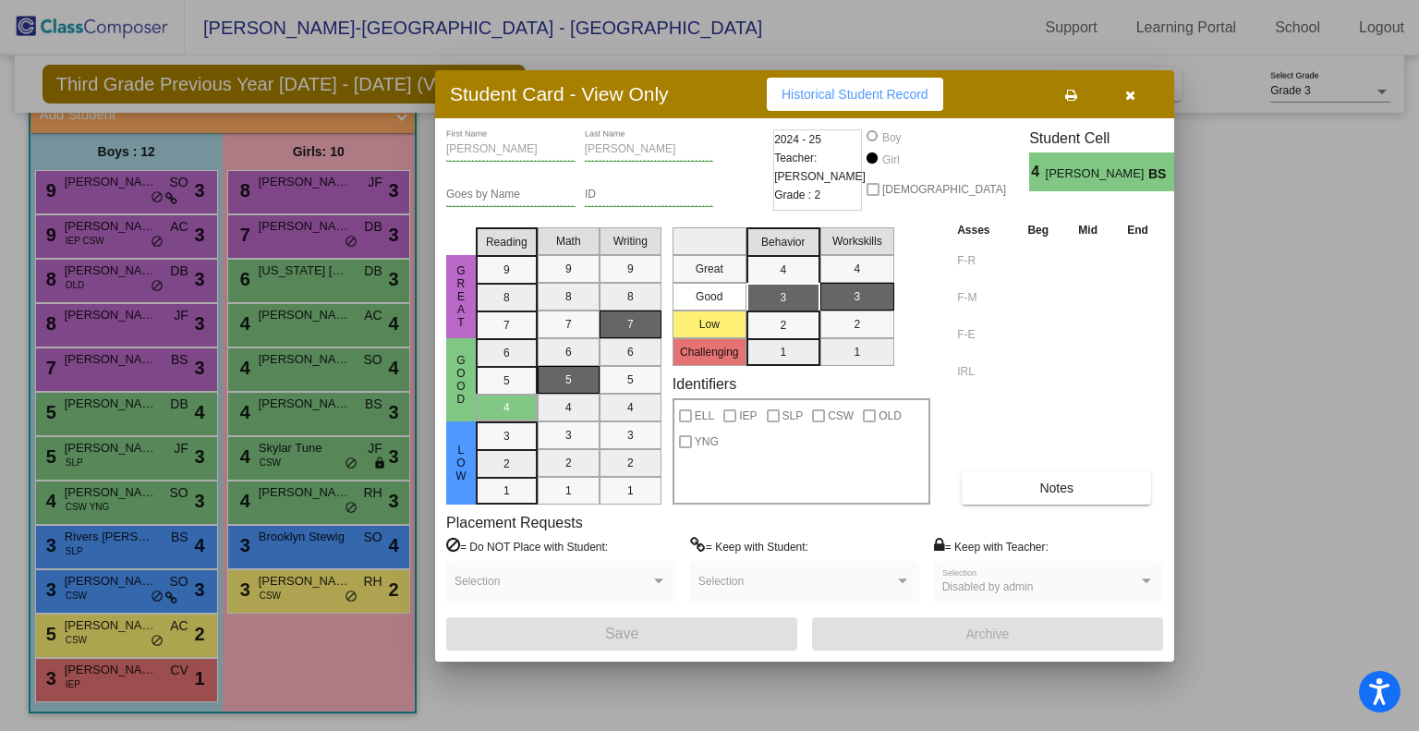
click at [1145, 94] on button "button" at bounding box center [1129, 94] width 59 height 33
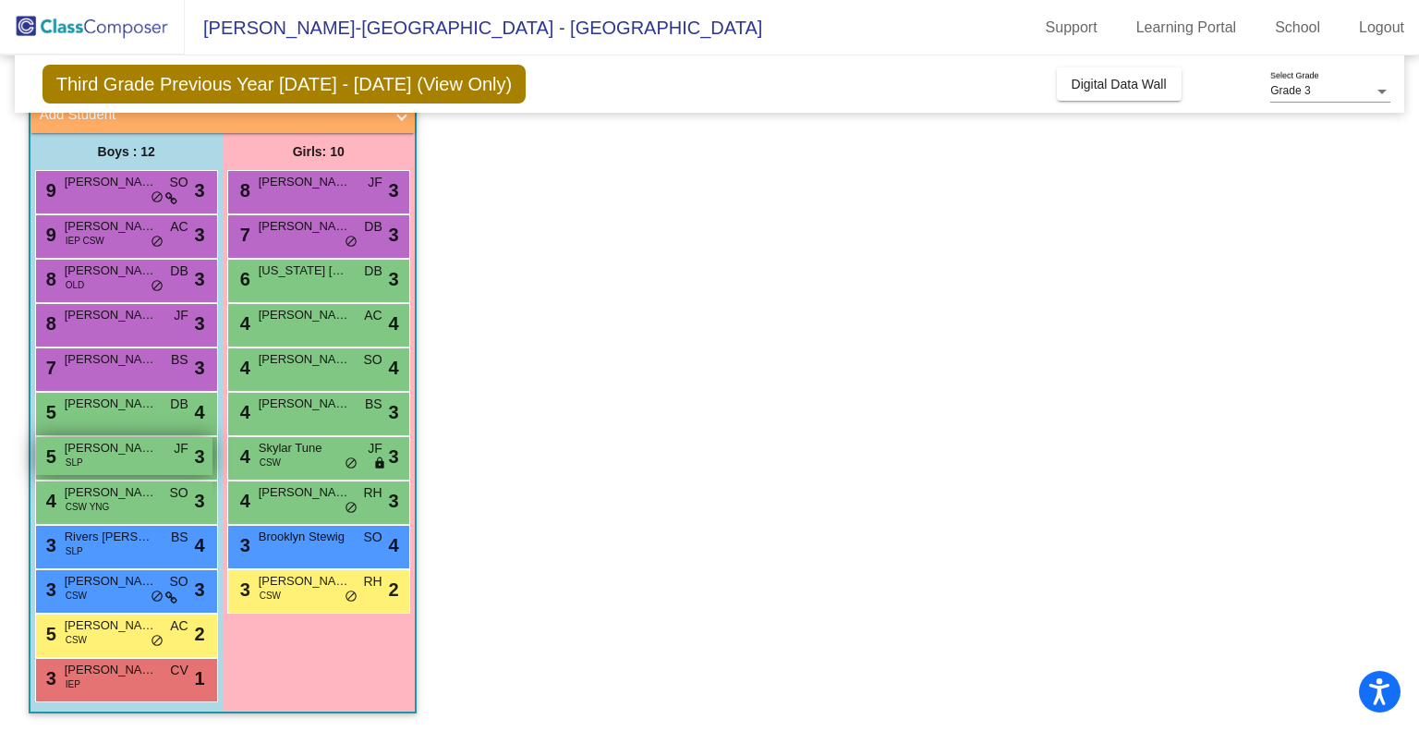
click at [118, 461] on div "5 [PERSON_NAME] [PERSON_NAME] SLP JF lock do_not_disturb_alt 3" at bounding box center [124, 456] width 176 height 38
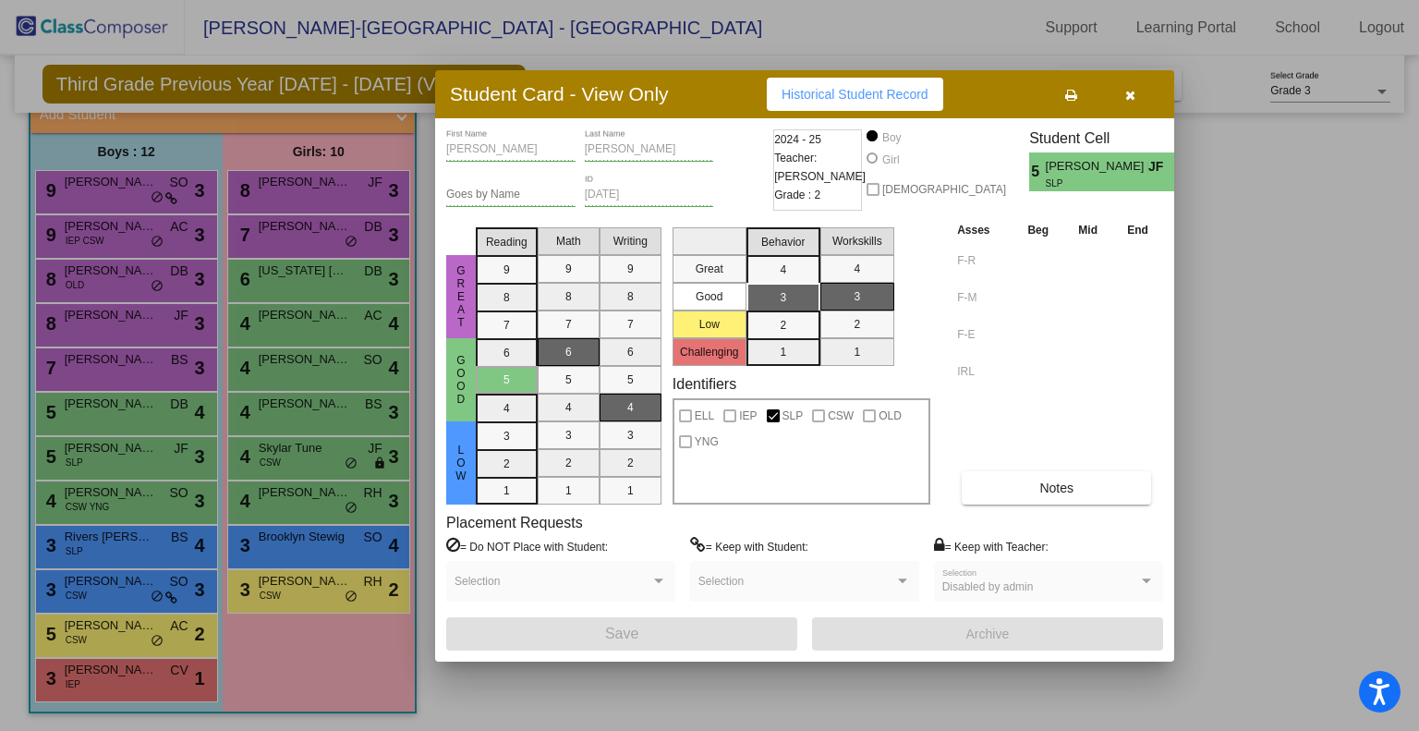
click at [1136, 90] on button "button" at bounding box center [1129, 94] width 59 height 33
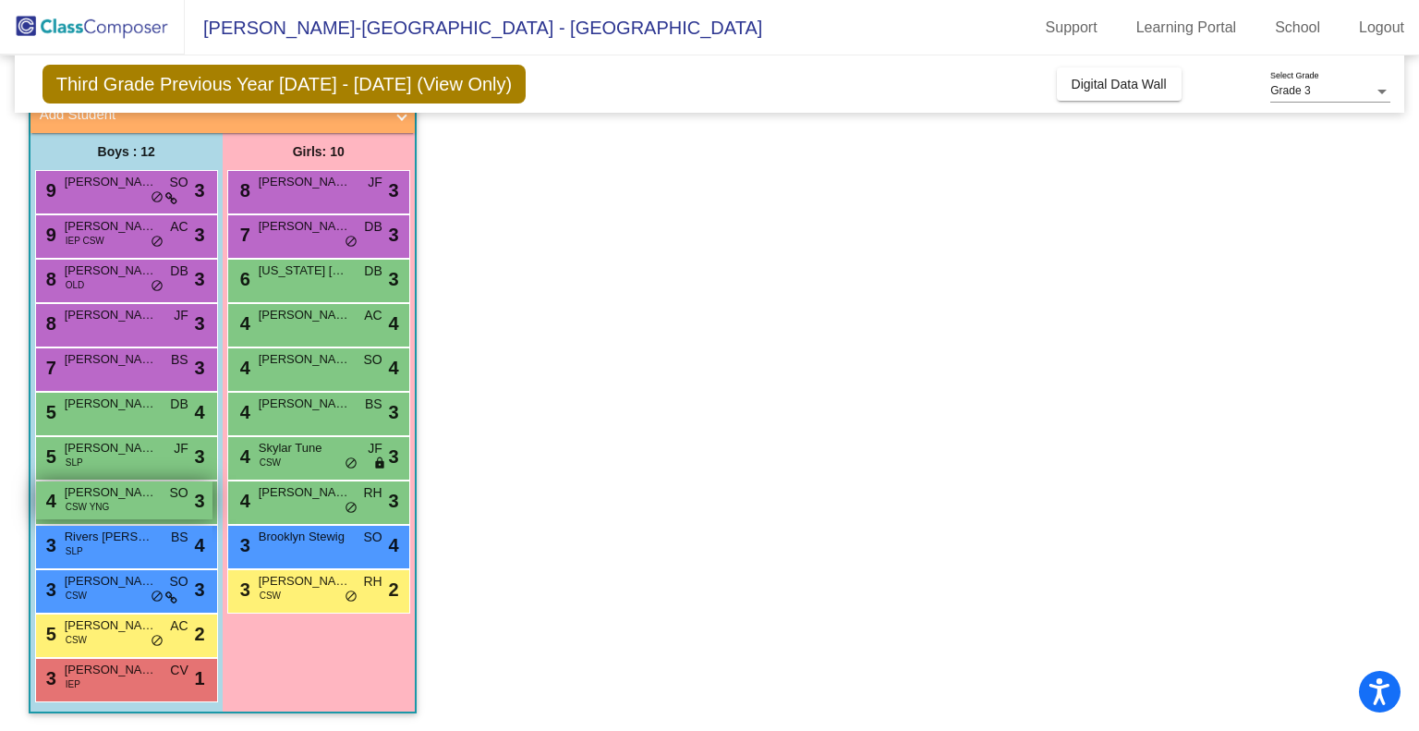
click at [134, 500] on span "[PERSON_NAME] Brand" at bounding box center [111, 492] width 92 height 18
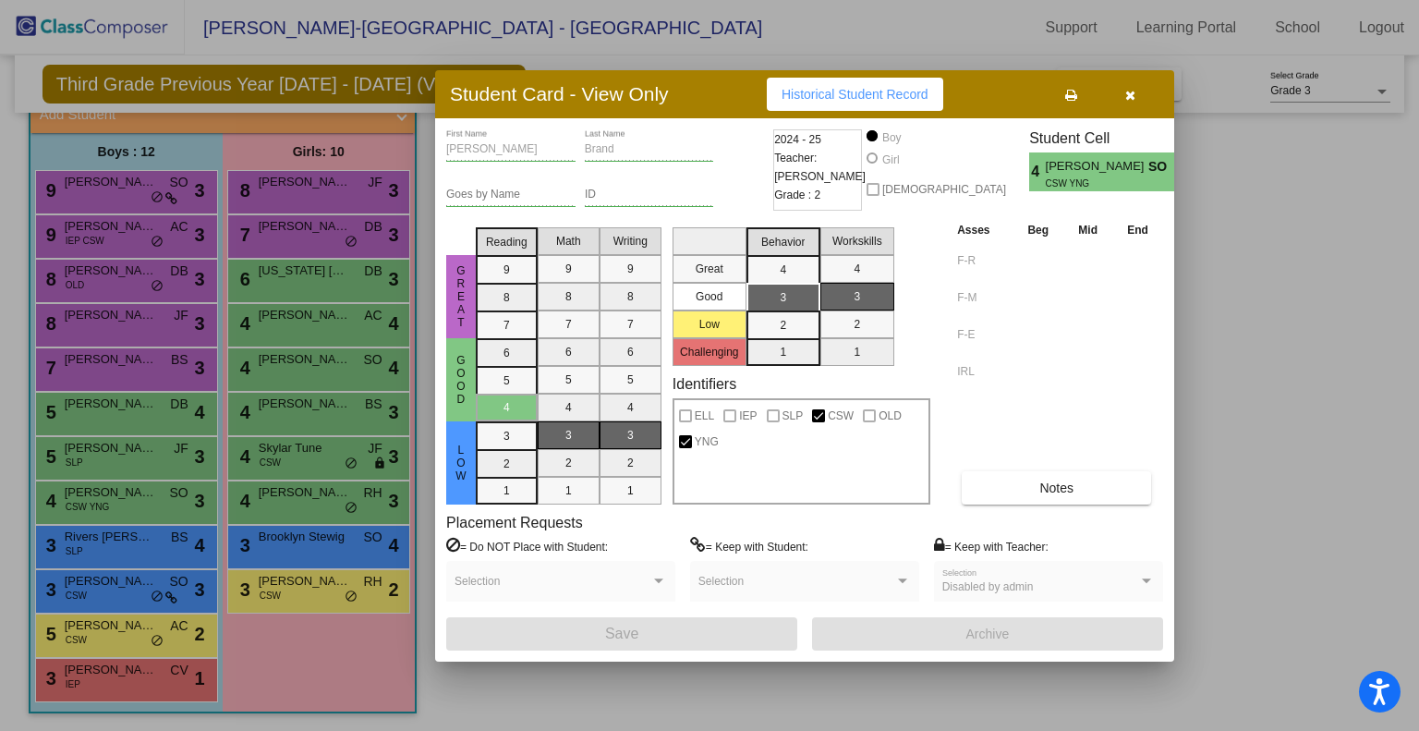
click at [1121, 100] on button "button" at bounding box center [1129, 94] width 59 height 33
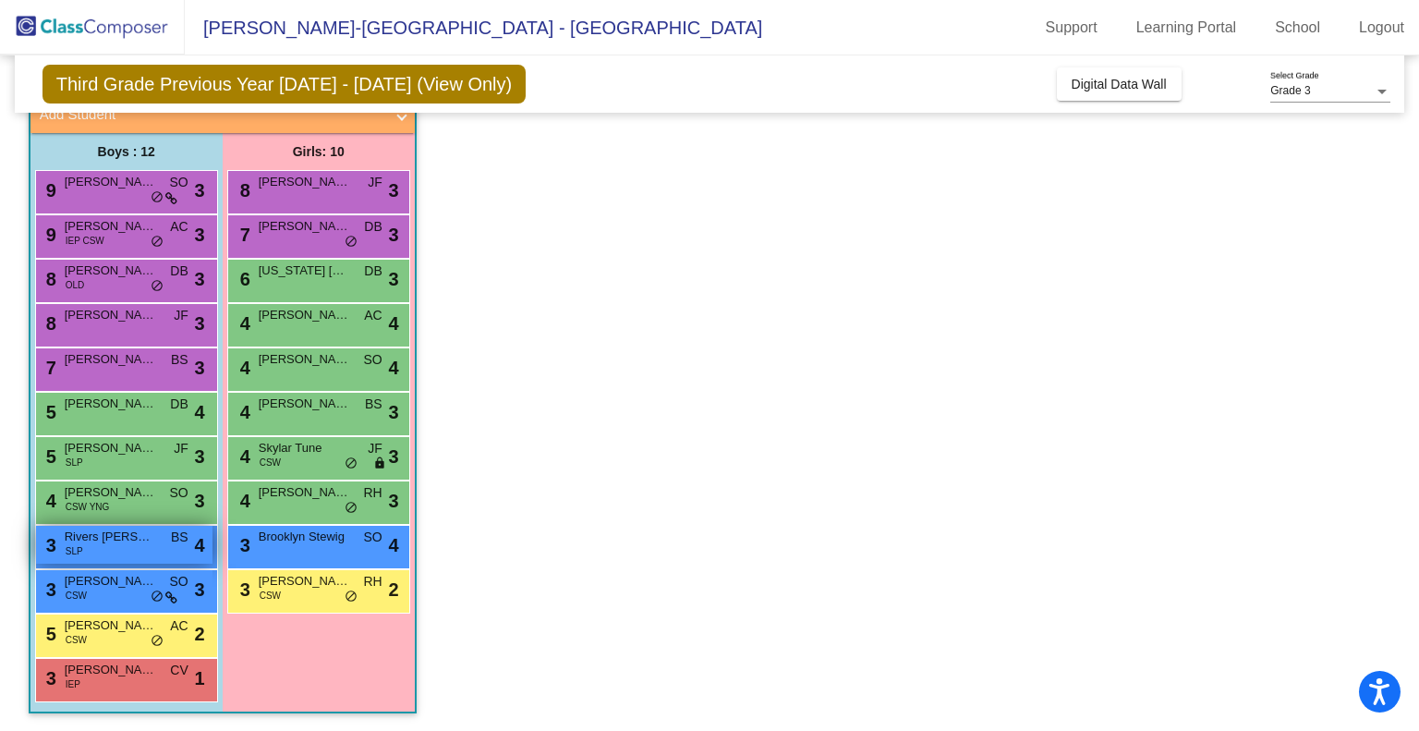
click at [133, 539] on span "Rivers [PERSON_NAME]" at bounding box center [111, 536] width 92 height 18
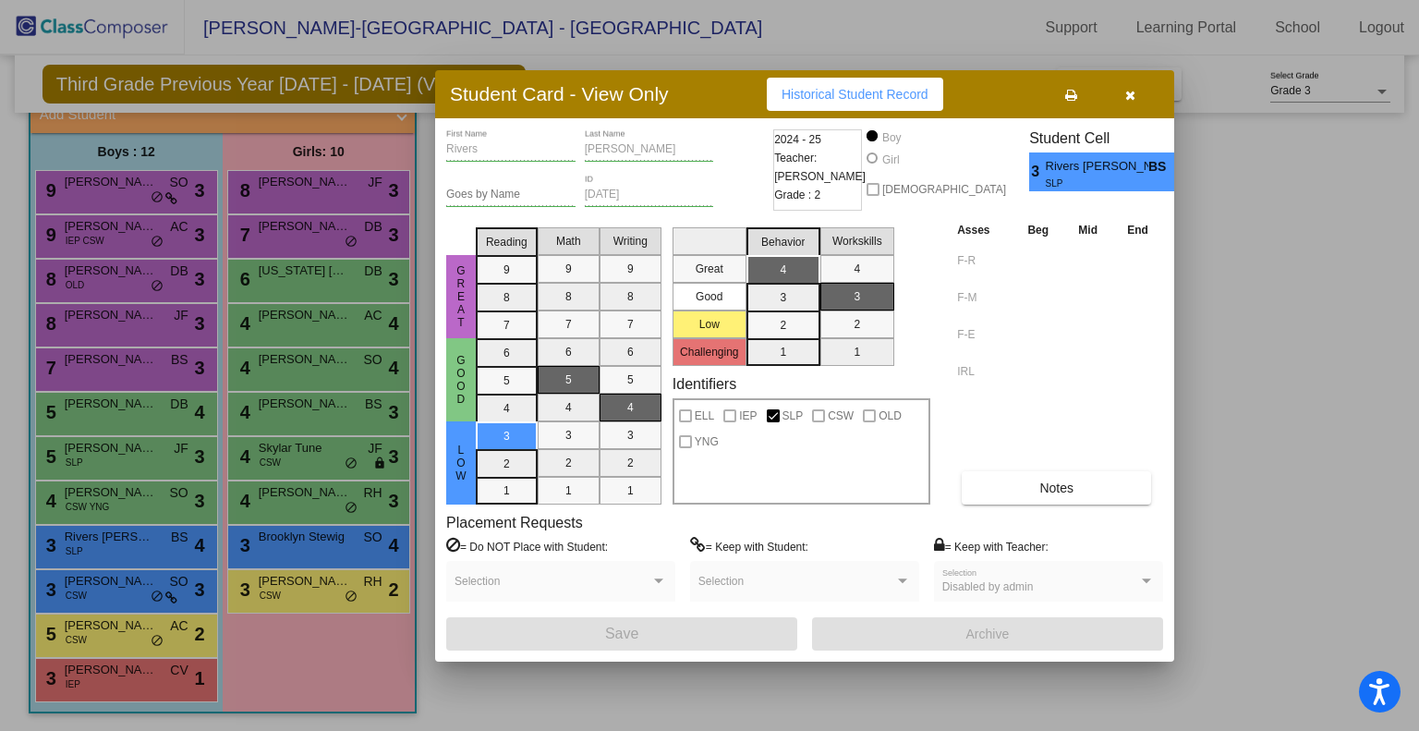
click at [1134, 91] on icon "button" at bounding box center [1130, 95] width 10 height 13
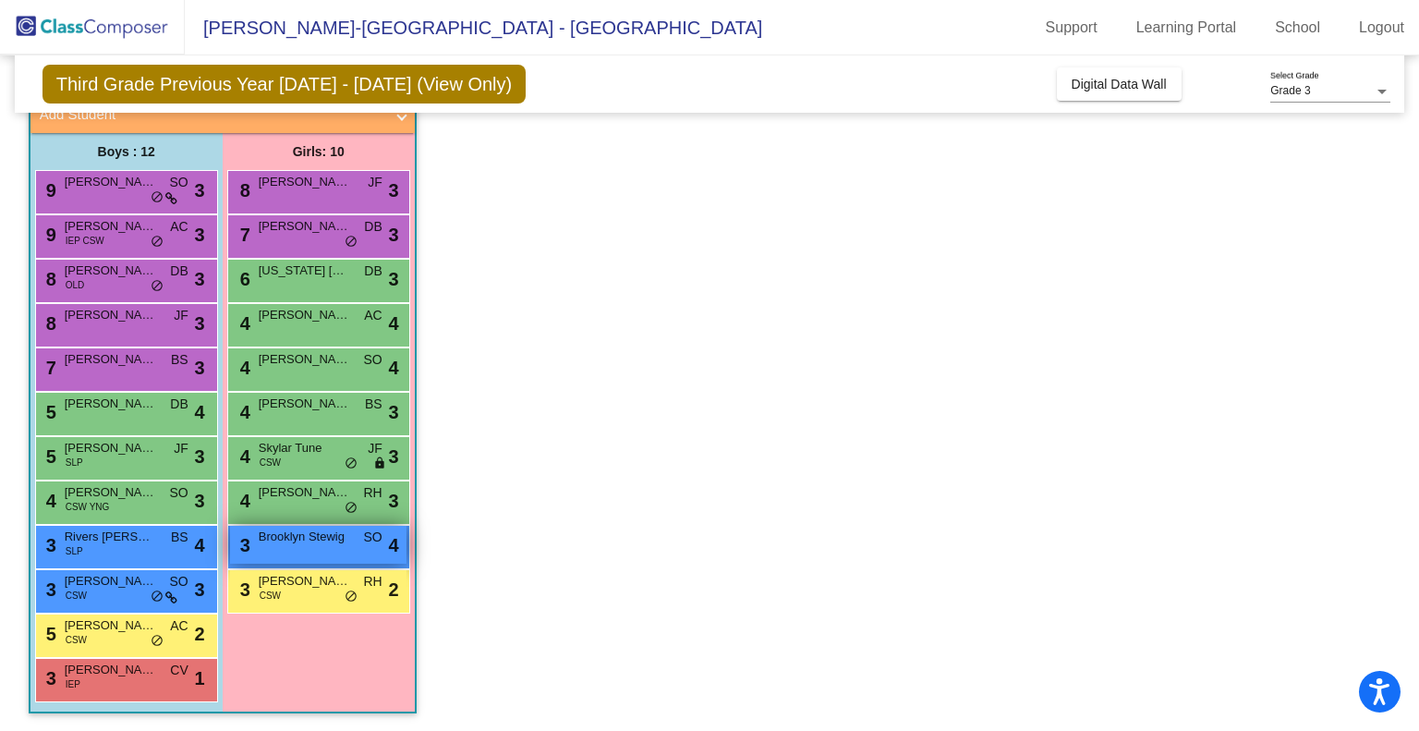
click at [316, 535] on span "Brooklyn Stewig" at bounding box center [305, 536] width 92 height 18
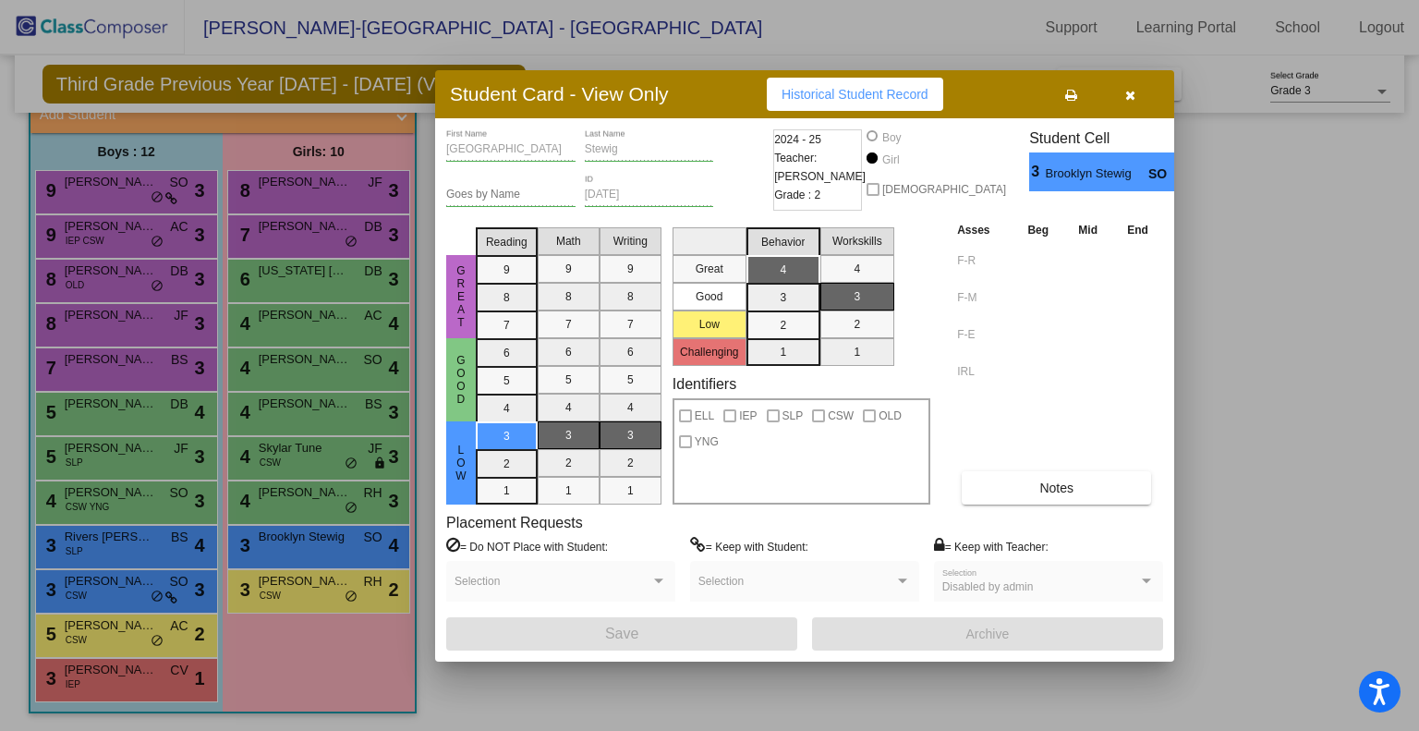
click at [1136, 97] on button "button" at bounding box center [1129, 94] width 59 height 33
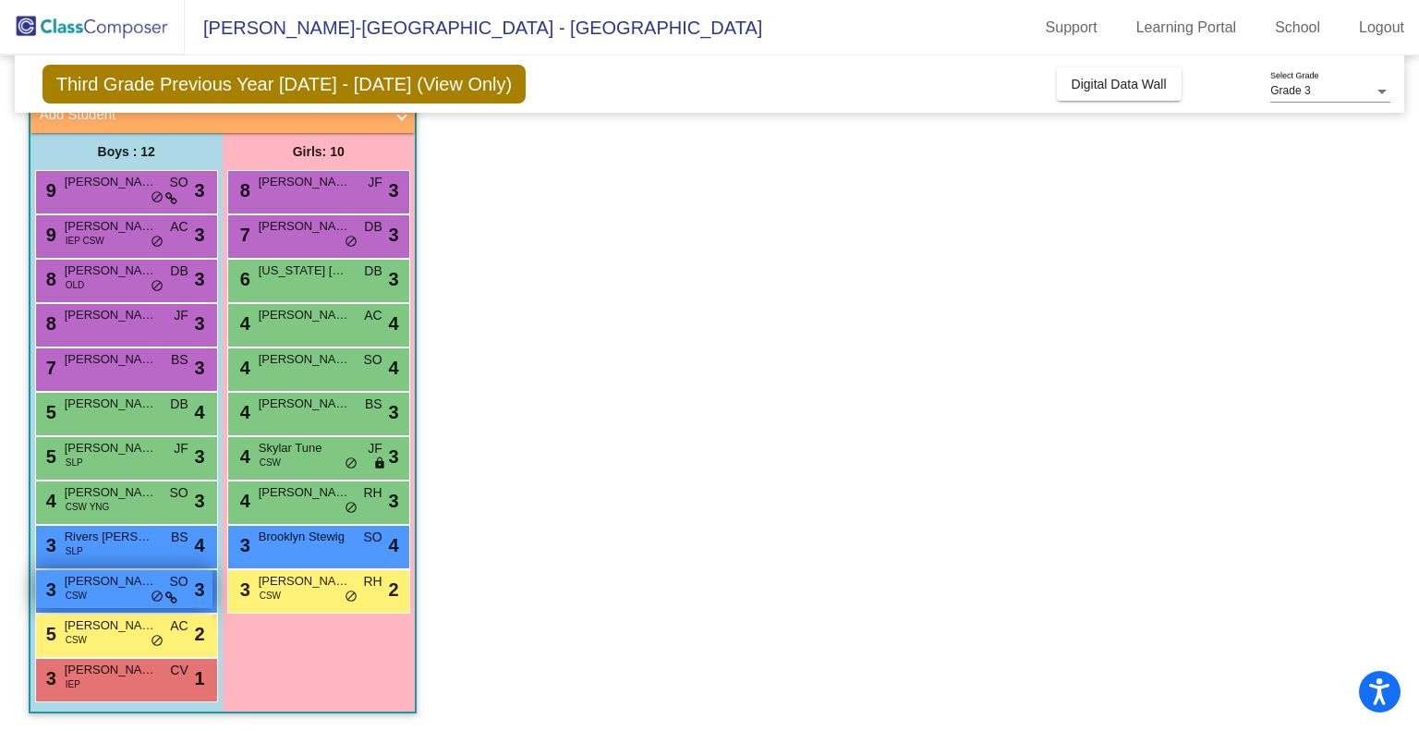
click at [116, 589] on div "3 [PERSON_NAME] CSW SO lock do_not_disturb_alt 3" at bounding box center [124, 589] width 176 height 38
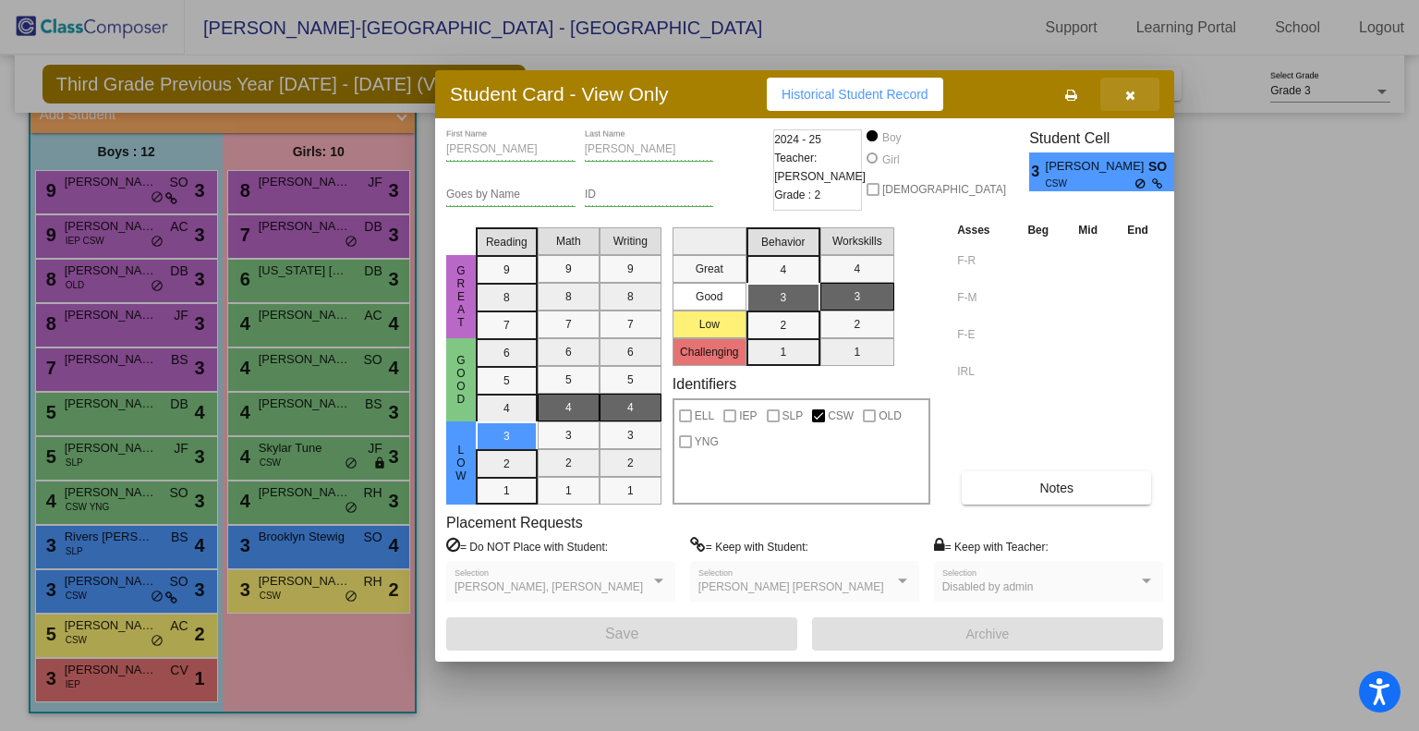
click at [1131, 98] on icon "button" at bounding box center [1130, 95] width 10 height 13
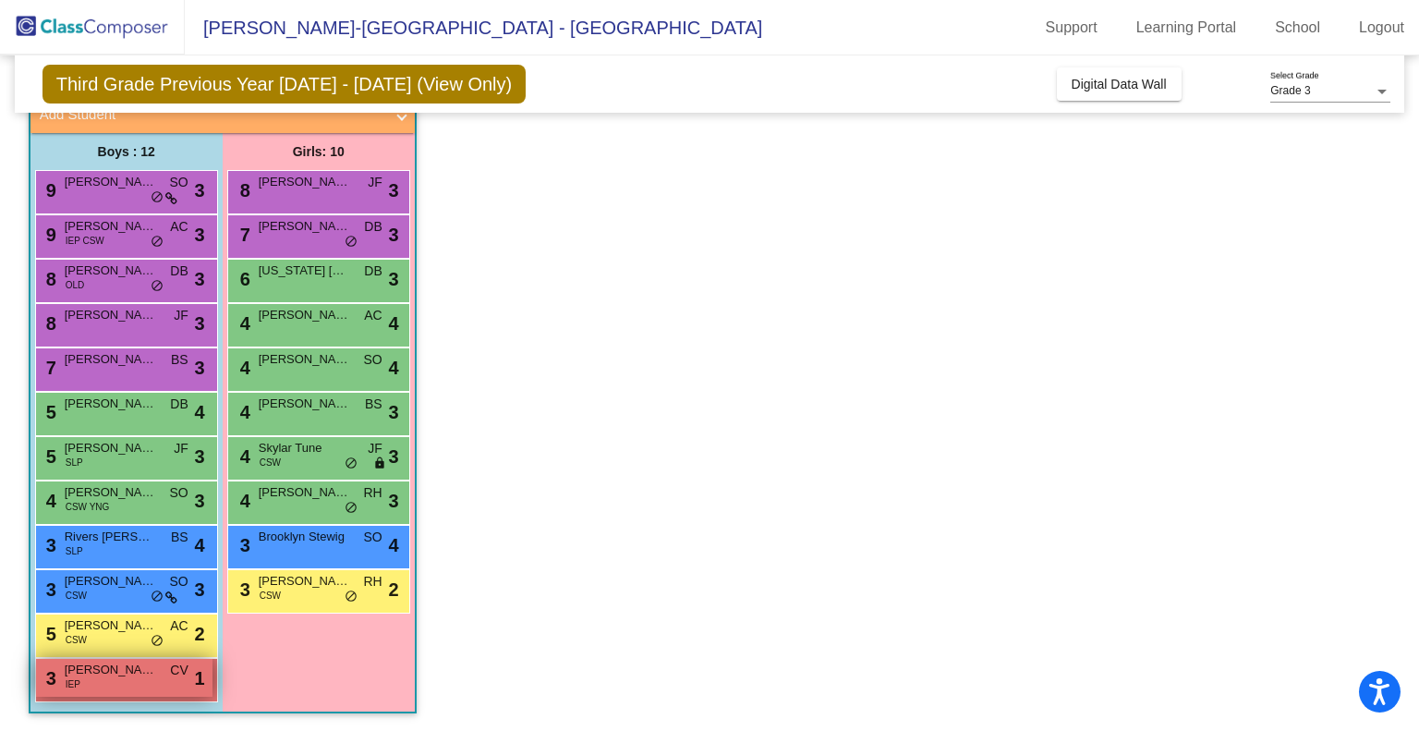
click at [126, 685] on div "3 [PERSON_NAME] IEP CV lock do_not_disturb_alt 1" at bounding box center [124, 678] width 176 height 38
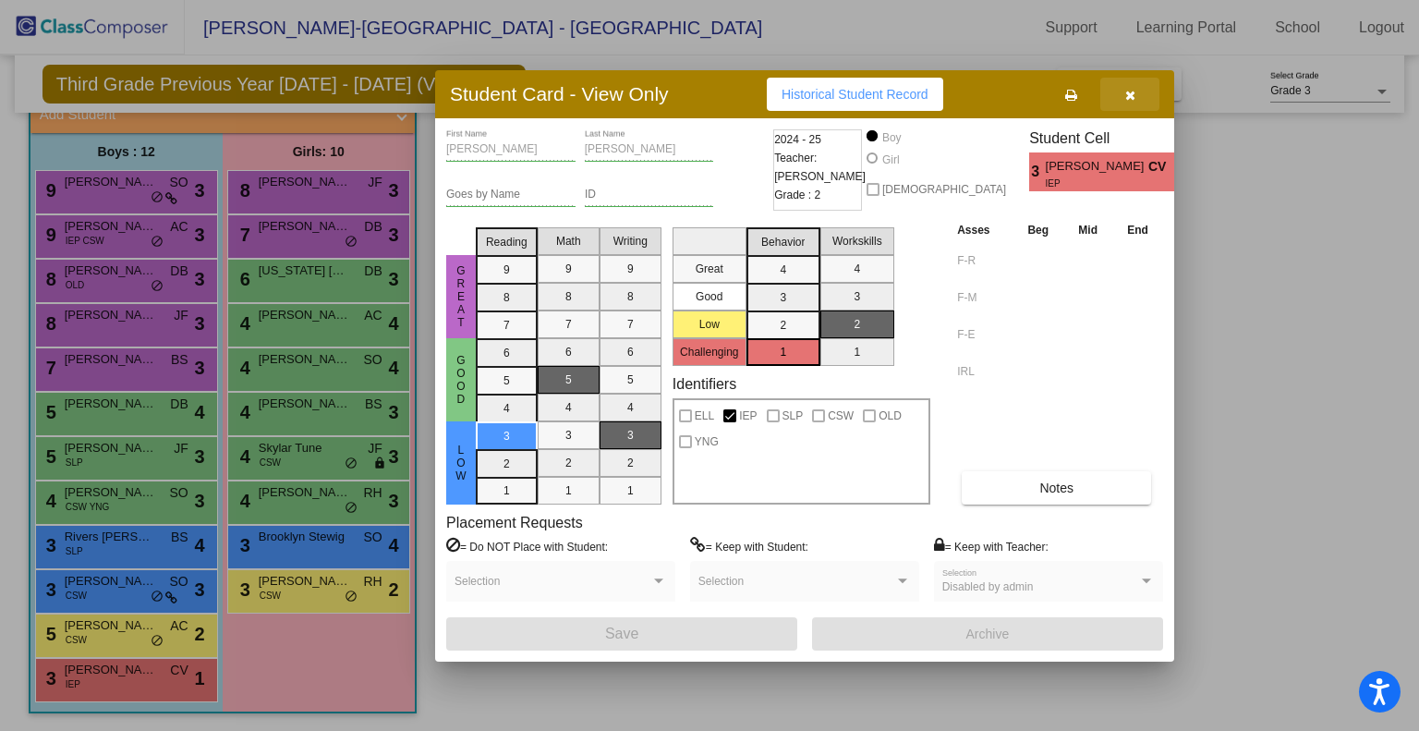
click at [1139, 100] on button "button" at bounding box center [1129, 94] width 59 height 33
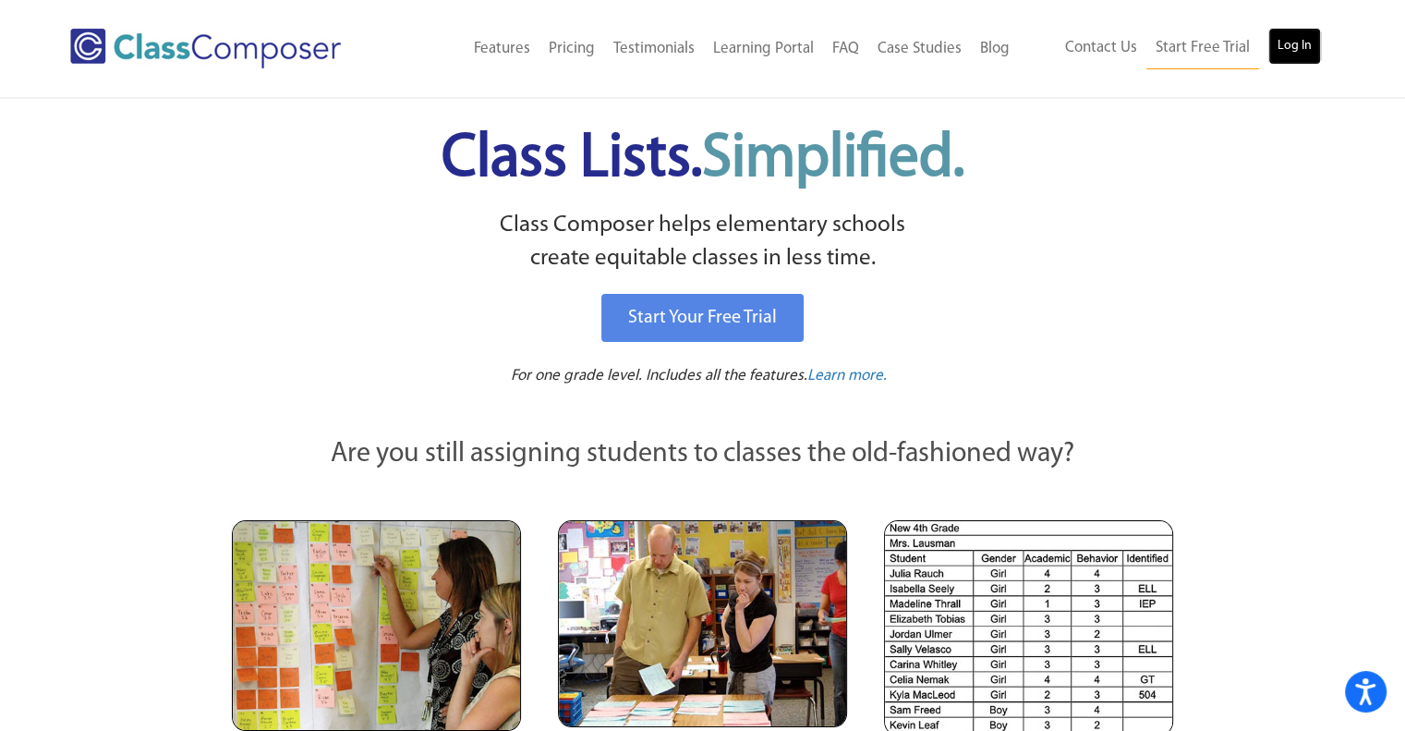
click at [1278, 42] on link "Log In" at bounding box center [1294, 46] width 53 height 37
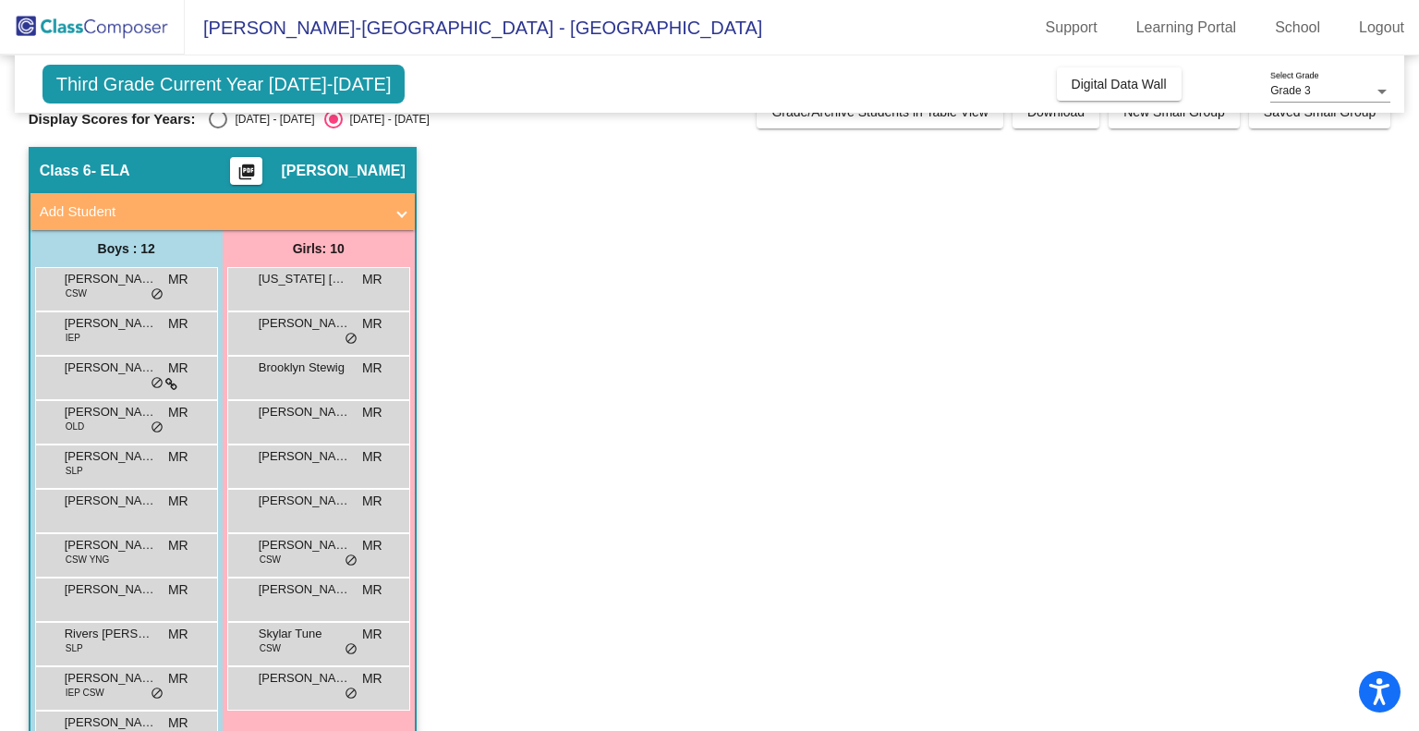
scroll to position [30, 0]
click at [240, 112] on div "Third Grade Current Year 2025-2026 Add, Move, or Retain Students Off On Incomin…" at bounding box center [710, 83] width 1390 height 57
click at [228, 116] on div "[DATE] - [DATE]" at bounding box center [270, 118] width 87 height 17
click at [218, 127] on input "[DATE] - [DATE]" at bounding box center [217, 127] width 1 height 1
radio input "true"
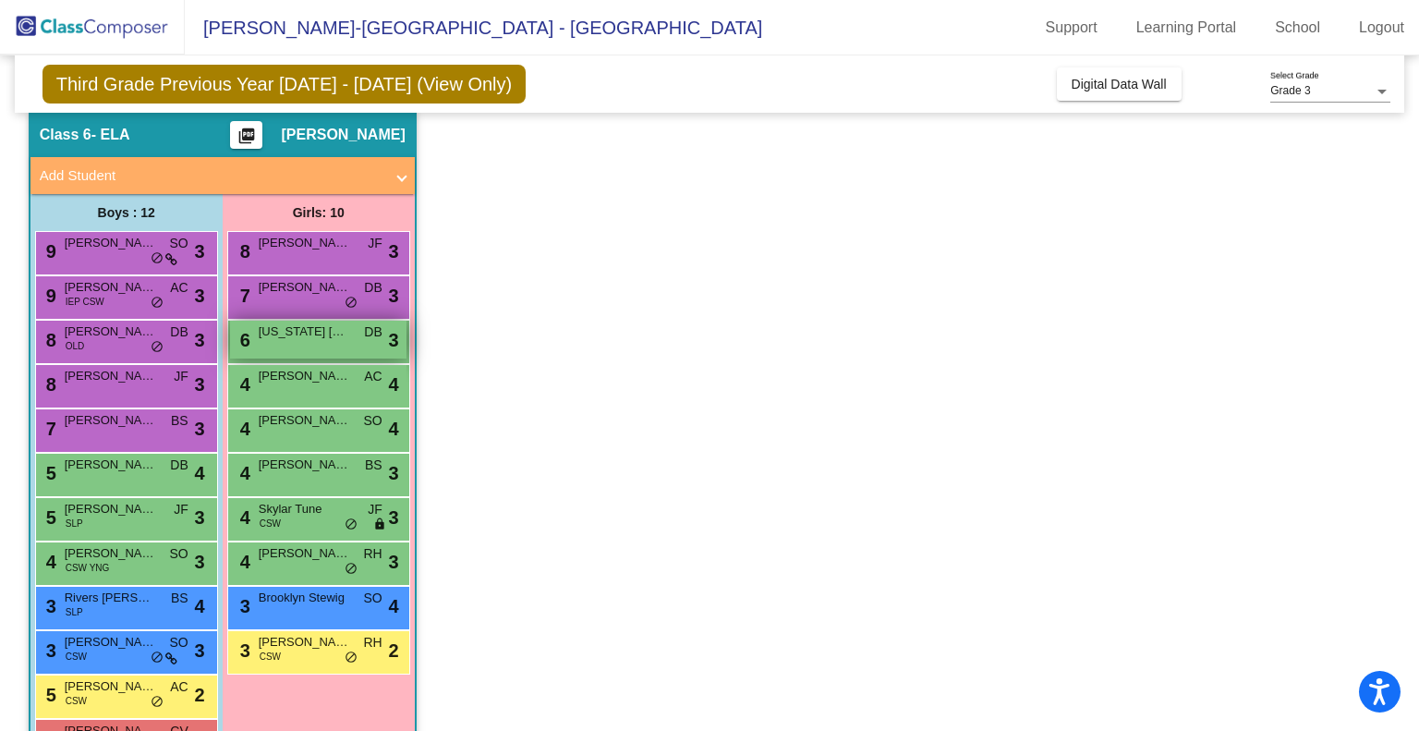
scroll to position [0, 0]
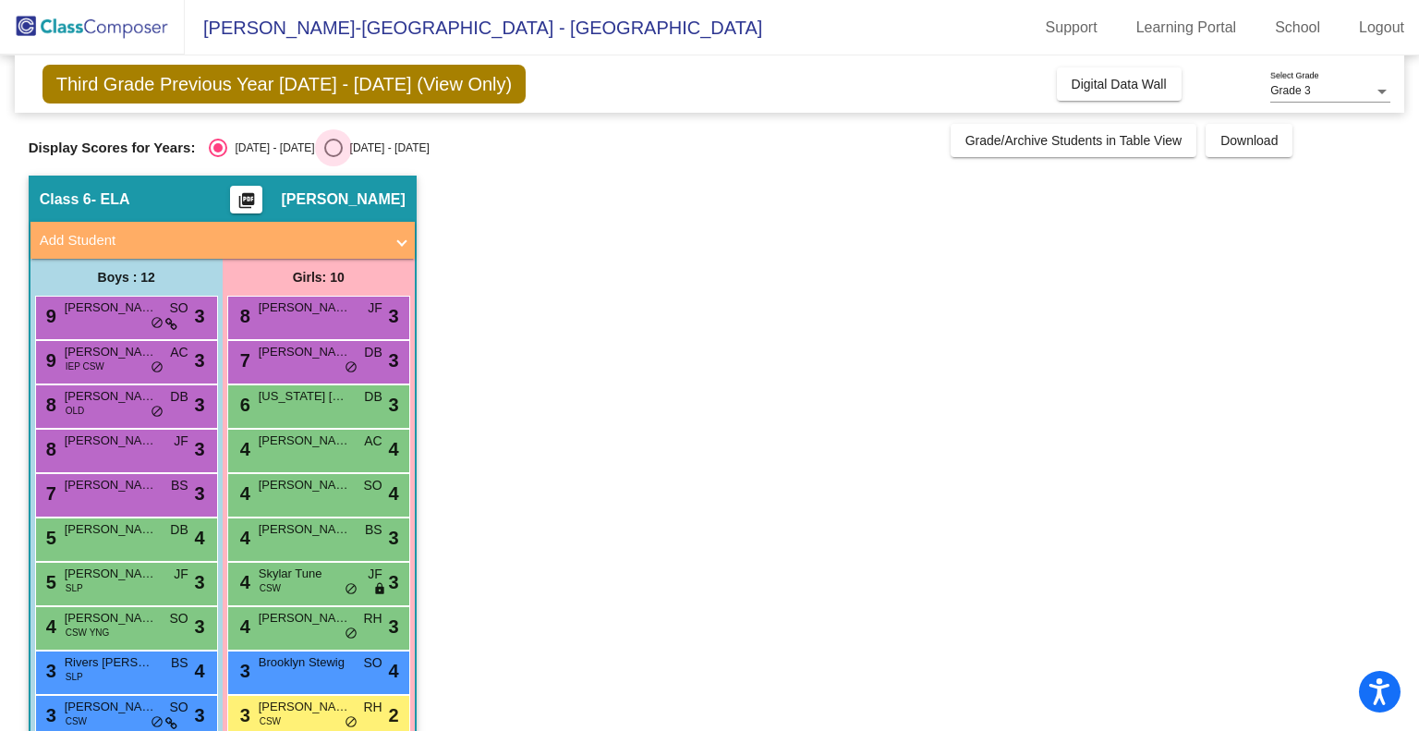
click at [324, 146] on div "Select an option" at bounding box center [333, 148] width 18 height 18
click at [333, 157] on input "[DATE] - [DATE]" at bounding box center [333, 157] width 1 height 1
radio input "true"
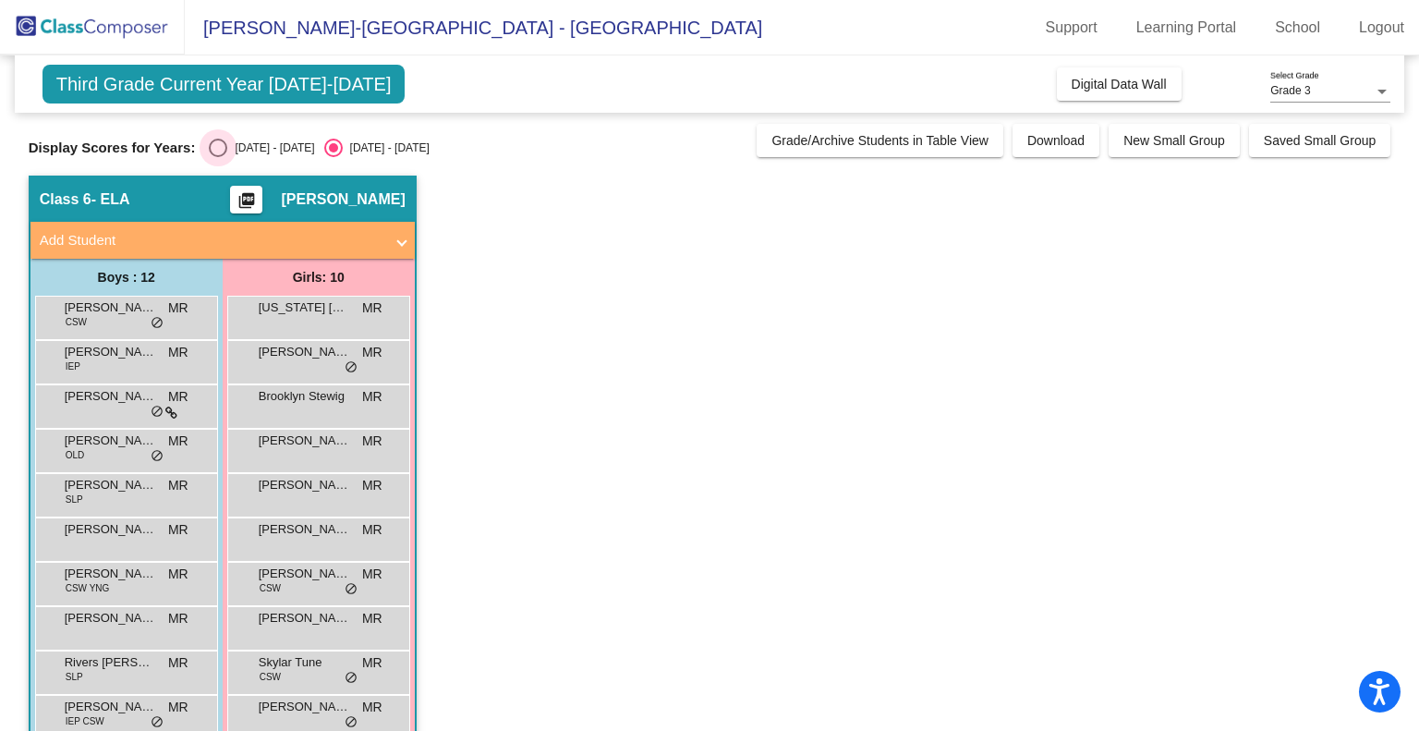
click at [225, 150] on div "Select an option" at bounding box center [218, 148] width 18 height 18
click at [218, 157] on input "[DATE] - [DATE]" at bounding box center [217, 157] width 1 height 1
radio input "true"
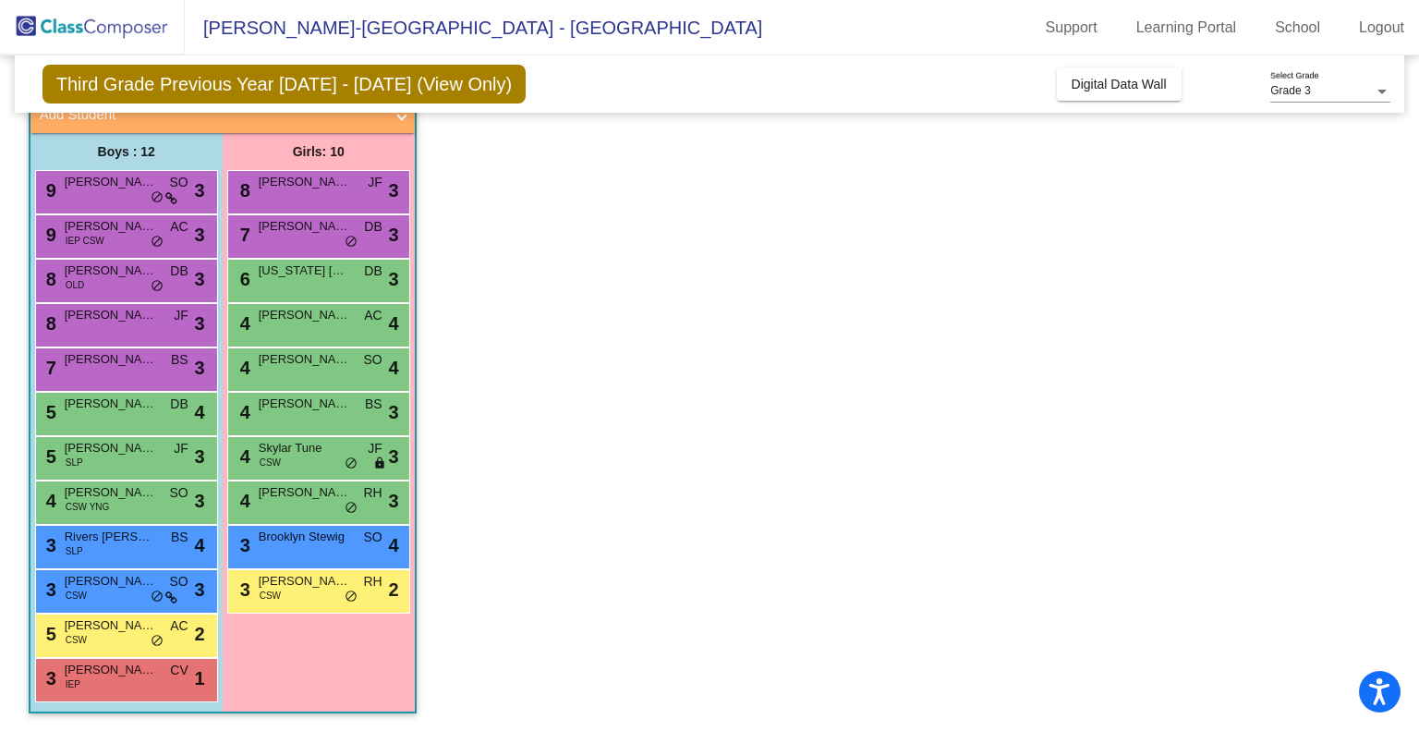
scroll to position [126, 0]
